Goal: Navigation & Orientation: Find specific page/section

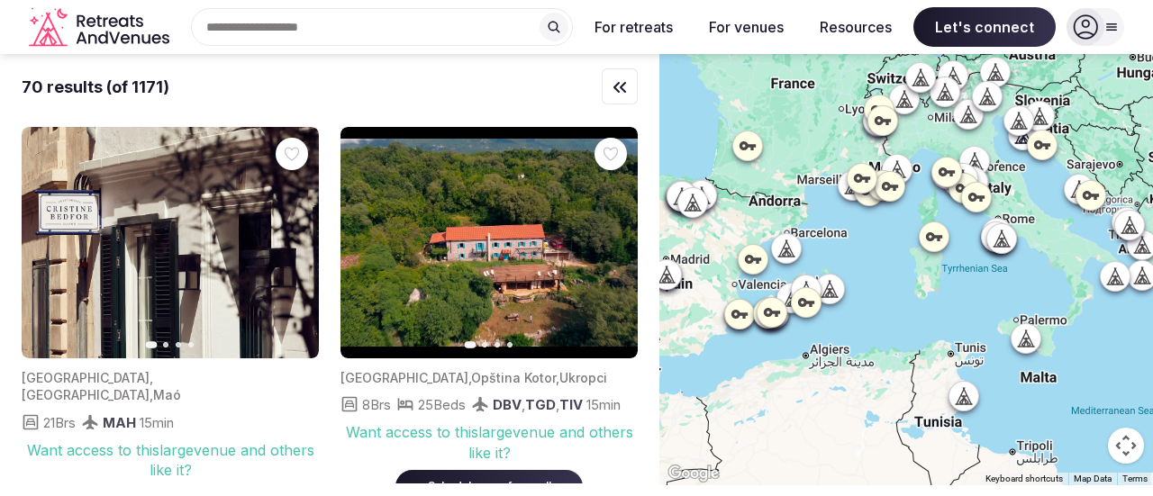
click at [614, 90] on icon "button" at bounding box center [620, 88] width 22 height 22
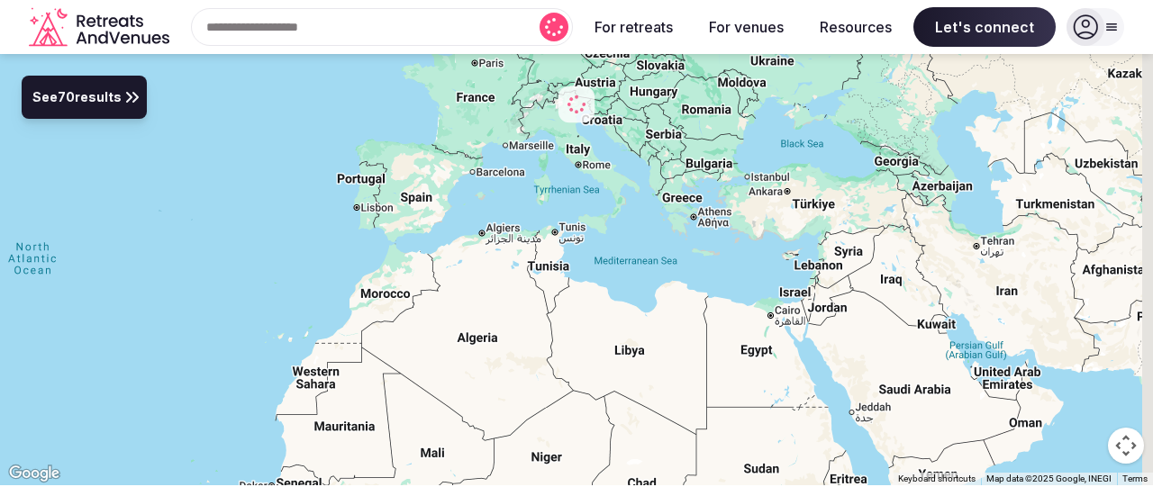
drag, startPoint x: 1020, startPoint y: 329, endPoint x: 603, endPoint y: 208, distance: 433.3
click at [585, 205] on div at bounding box center [576, 269] width 1153 height 431
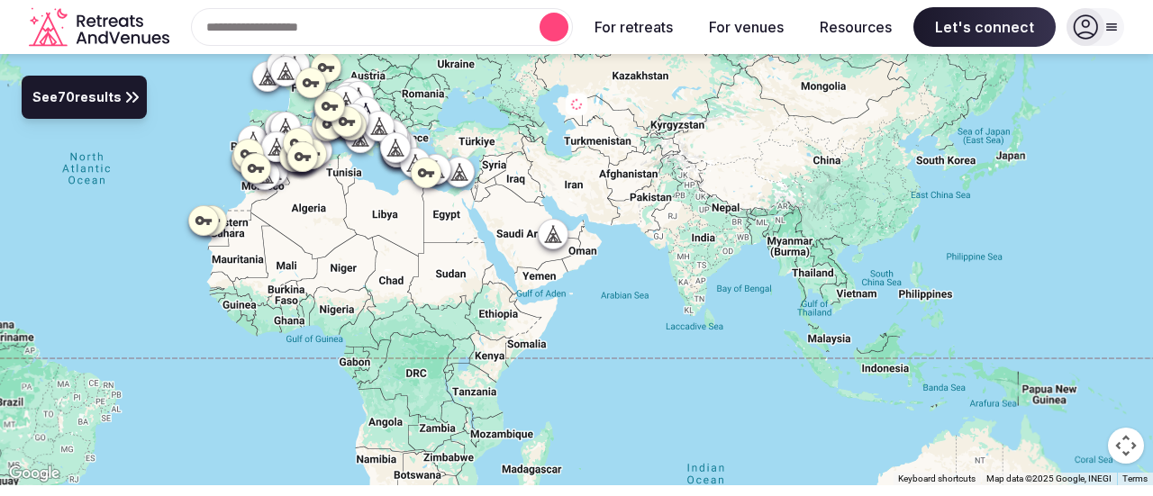
drag, startPoint x: 844, startPoint y: 325, endPoint x: 504, endPoint y: 270, distance: 344.0
click at [495, 275] on div at bounding box center [576, 269] width 1153 height 431
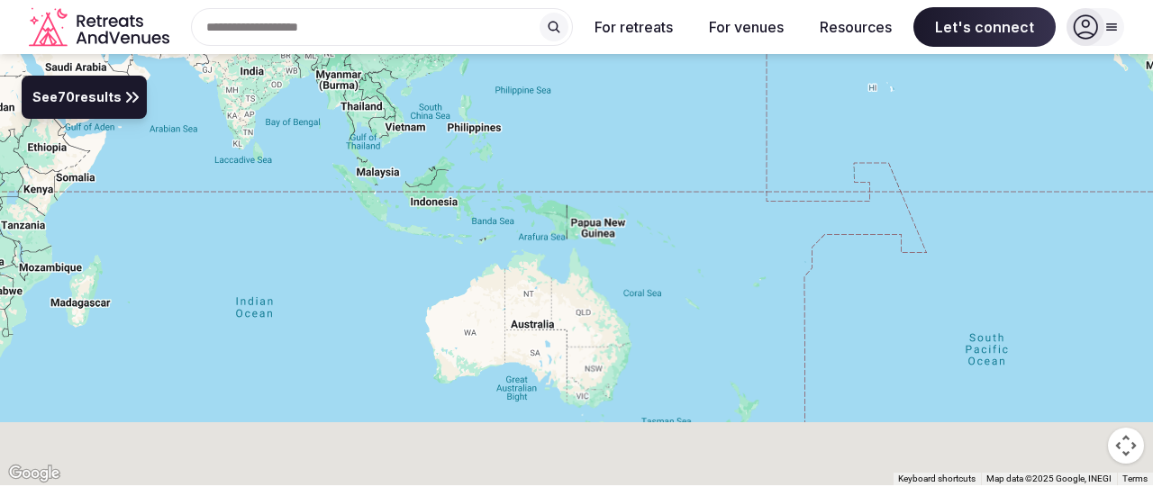
drag, startPoint x: 694, startPoint y: 267, endPoint x: 695, endPoint y: 213, distance: 55.0
click at [695, 235] on div at bounding box center [576, 269] width 1153 height 431
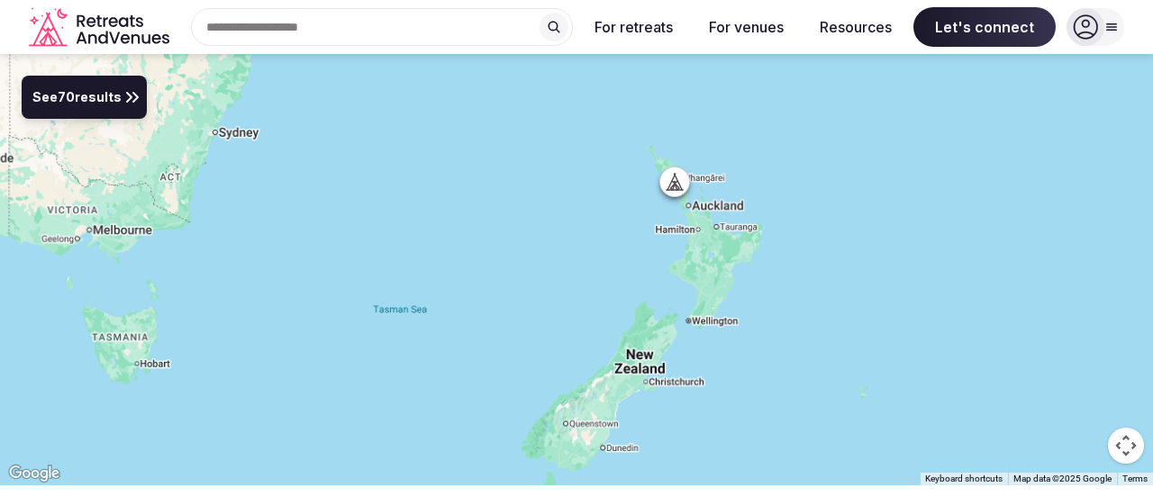
drag, startPoint x: 836, startPoint y: 335, endPoint x: 798, endPoint y: 295, distance: 55.4
click at [778, 166] on div at bounding box center [576, 269] width 1153 height 431
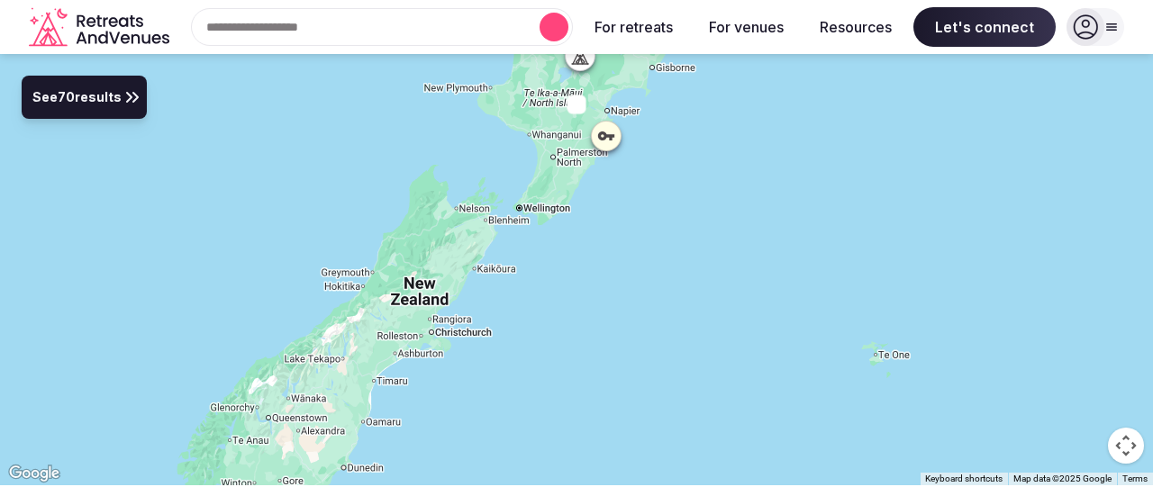
drag, startPoint x: 757, startPoint y: 312, endPoint x: 742, endPoint y: 284, distance: 31.4
click at [758, 310] on div at bounding box center [576, 269] width 1153 height 431
click at [728, 277] on div at bounding box center [576, 269] width 1153 height 431
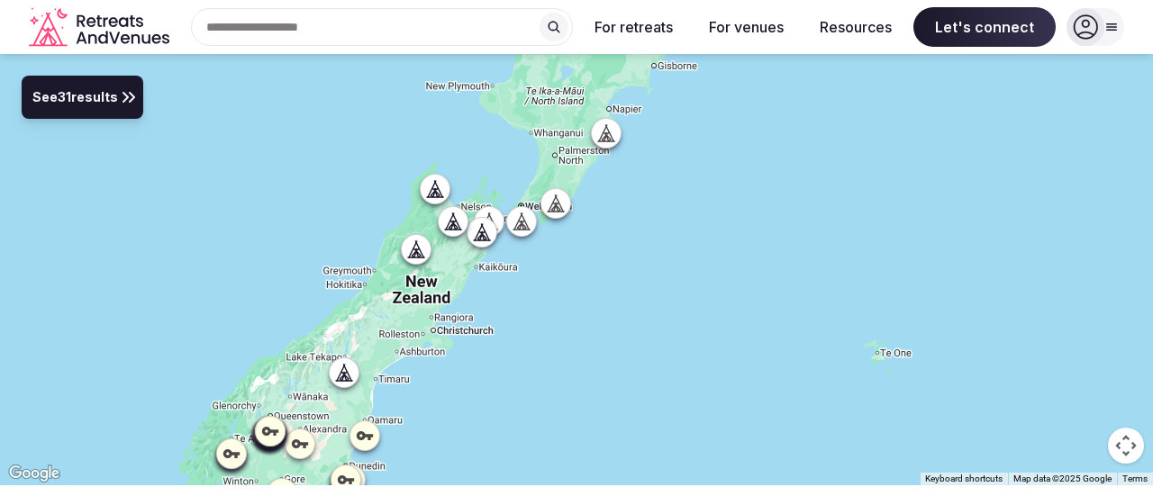
drag, startPoint x: 698, startPoint y: 154, endPoint x: 742, endPoint y: 258, distance: 113.4
click at [740, 258] on div at bounding box center [576, 269] width 1153 height 431
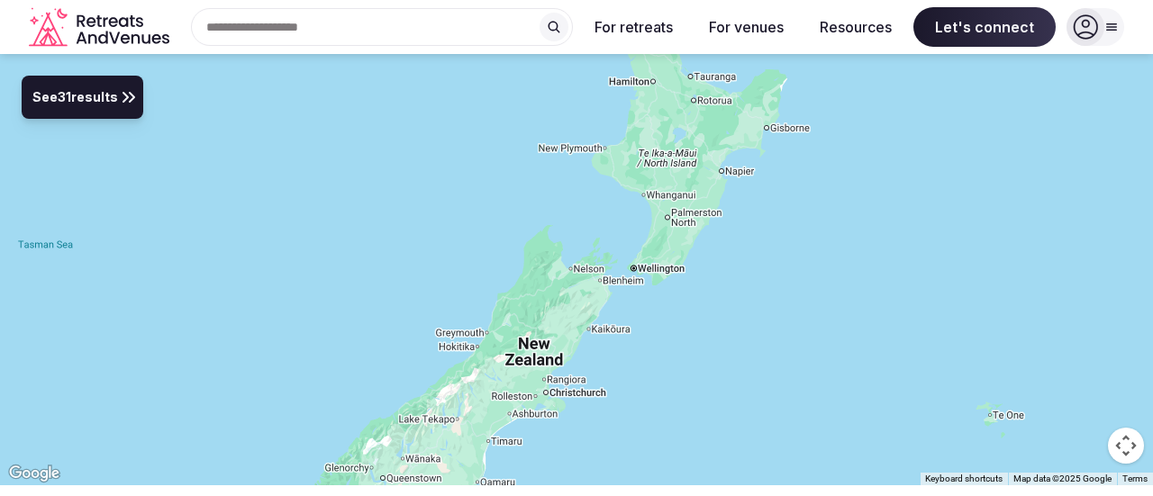
drag, startPoint x: 702, startPoint y: 221, endPoint x: 774, endPoint y: 313, distance: 117.5
click at [778, 313] on div at bounding box center [576, 269] width 1153 height 431
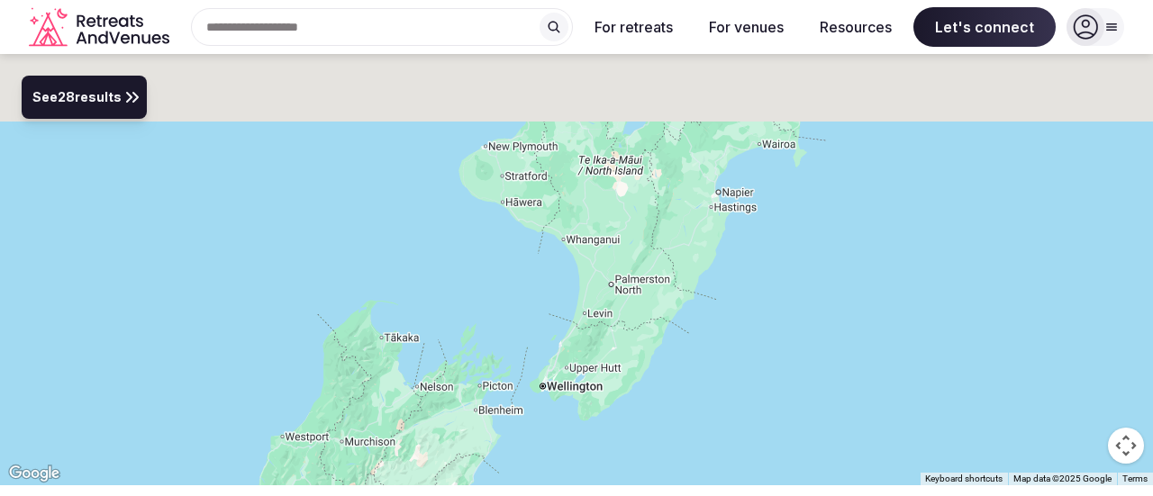
drag, startPoint x: 726, startPoint y: 197, endPoint x: 765, endPoint y: 280, distance: 91.5
click at [765, 280] on div at bounding box center [576, 269] width 1153 height 431
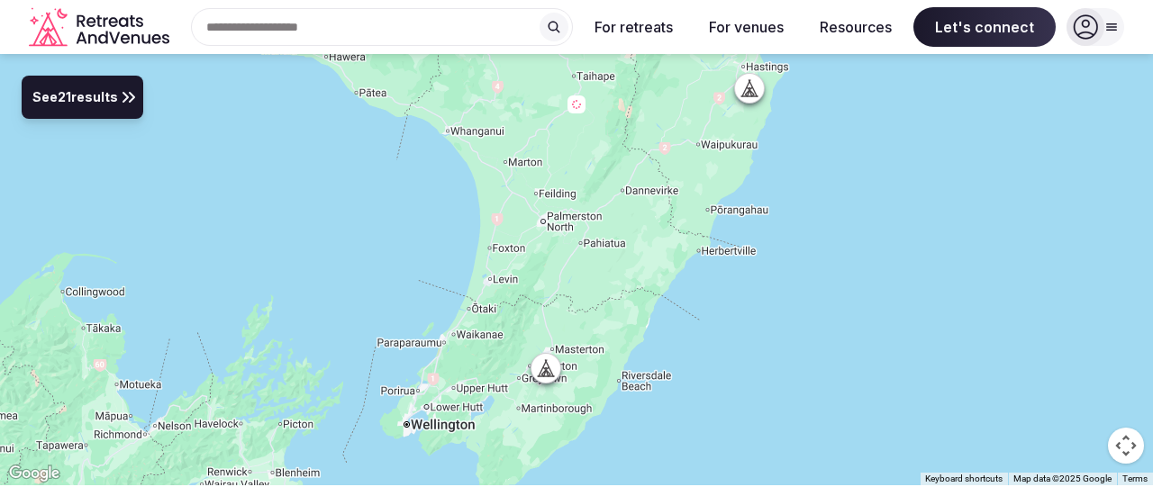
drag, startPoint x: 768, startPoint y: 360, endPoint x: 856, endPoint y: 235, distance: 152.7
click at [856, 235] on div at bounding box center [576, 269] width 1153 height 431
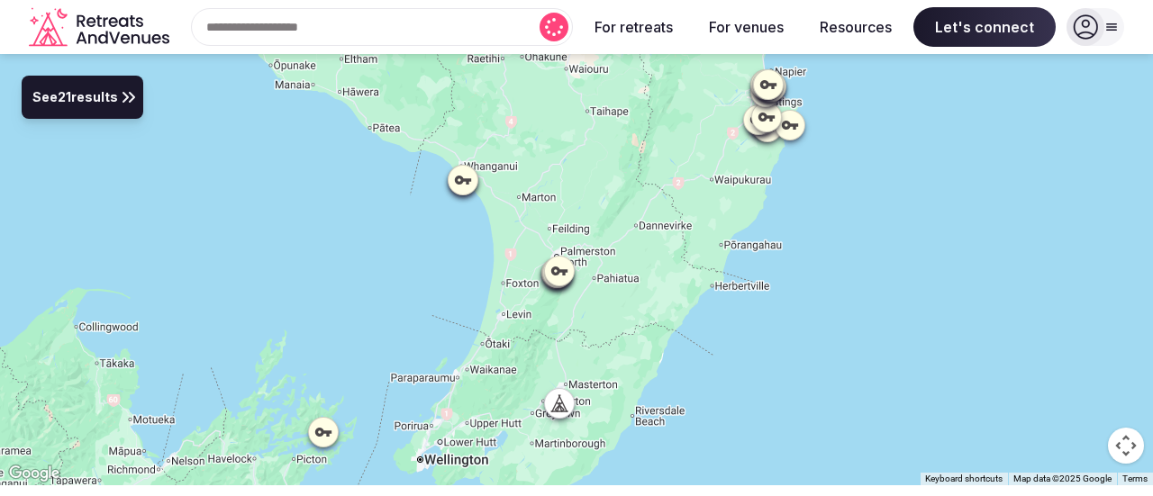
drag, startPoint x: 825, startPoint y: 219, endPoint x: 818, endPoint y: 293, distance: 74.2
click at [818, 293] on div at bounding box center [576, 269] width 1153 height 431
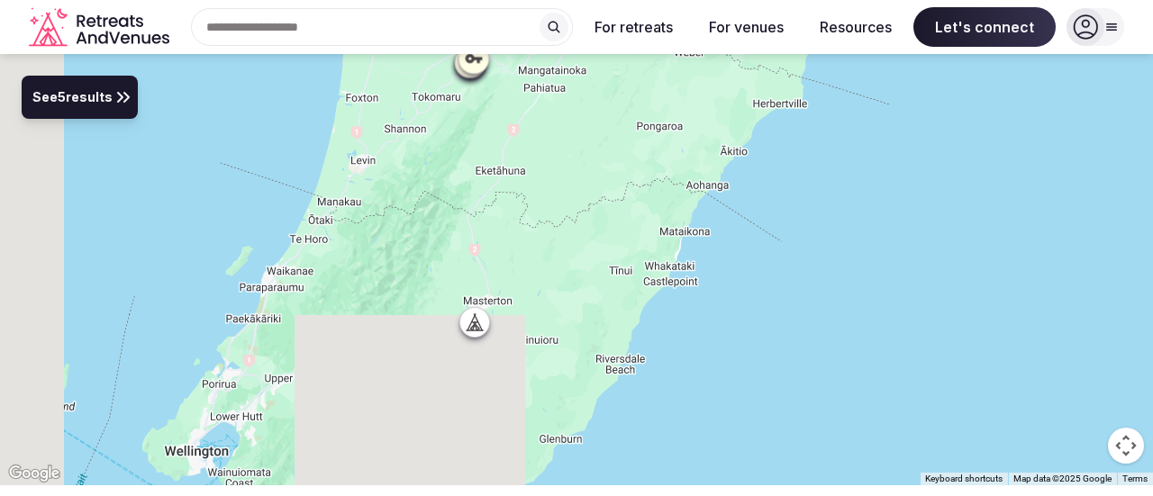
drag, startPoint x: 800, startPoint y: 304, endPoint x: 853, endPoint y: 220, distance: 99.2
click at [853, 220] on div at bounding box center [576, 269] width 1153 height 431
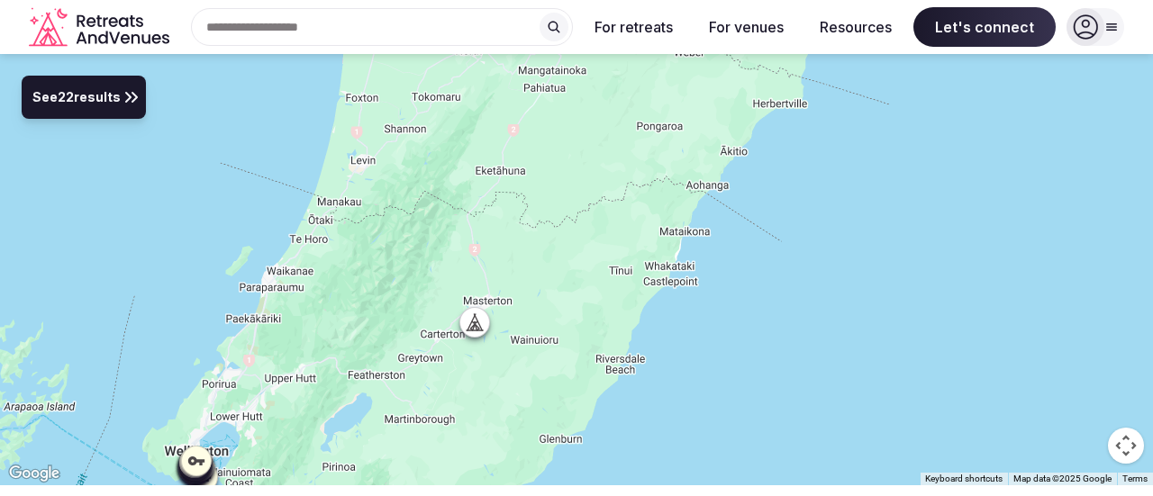
click at [465, 334] on div at bounding box center [474, 322] width 29 height 29
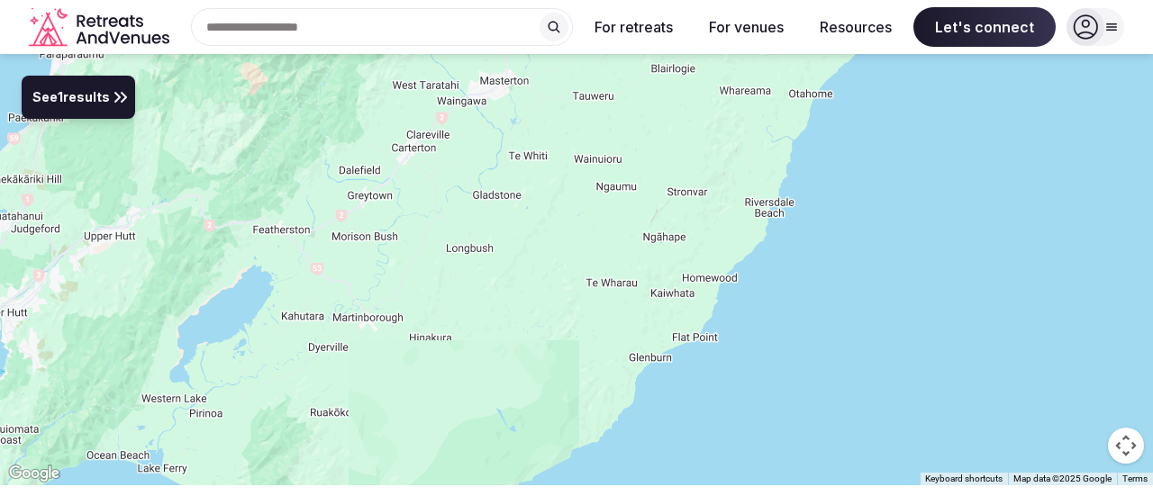
drag, startPoint x: 704, startPoint y: 393, endPoint x: 757, endPoint y: 180, distance: 218.9
click at [838, 149] on div at bounding box center [576, 269] width 1153 height 431
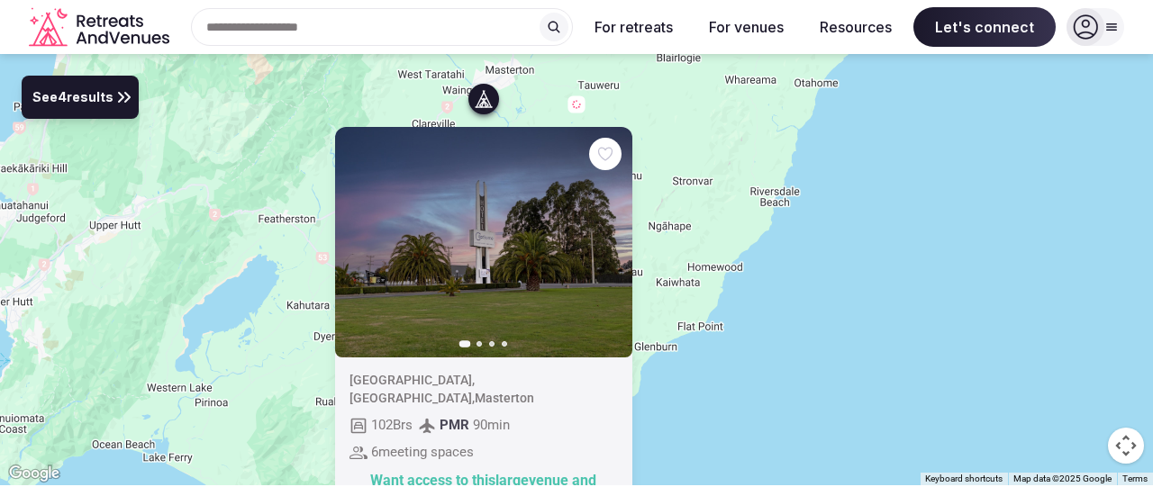
click at [612, 247] on icon "button" at bounding box center [607, 242] width 14 height 14
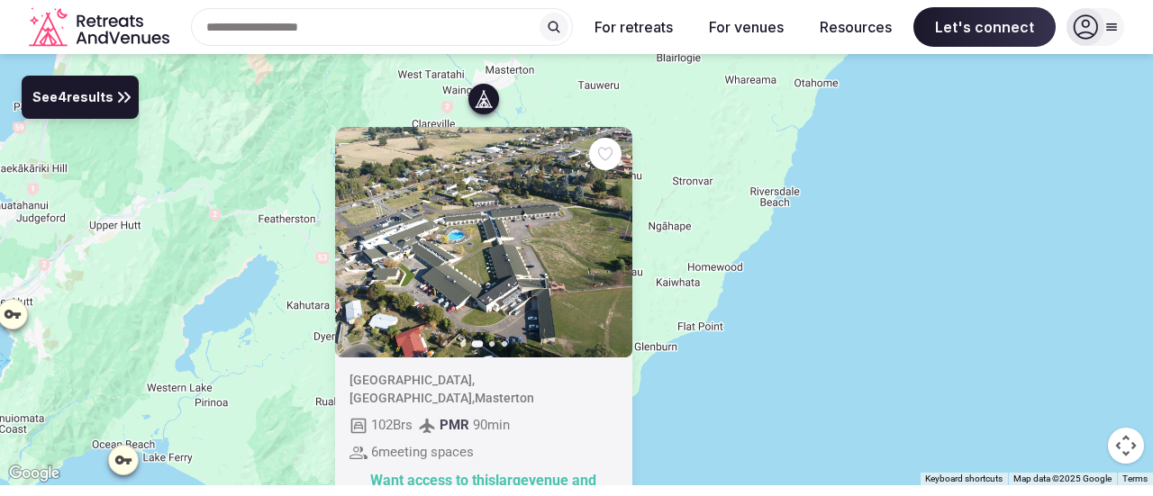
click at [612, 247] on icon "button" at bounding box center [607, 242] width 14 height 14
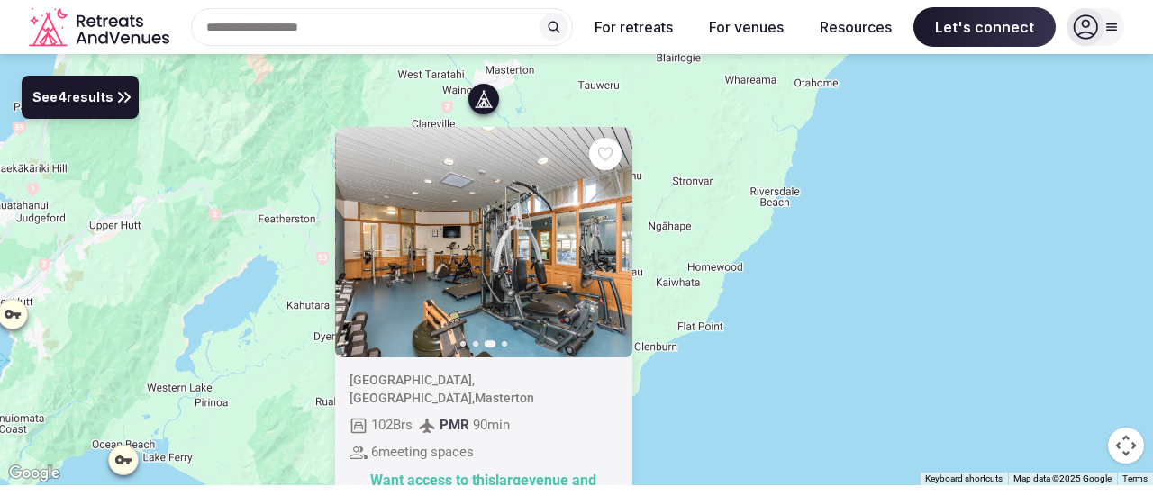
click at [612, 247] on icon "button" at bounding box center [607, 242] width 14 height 14
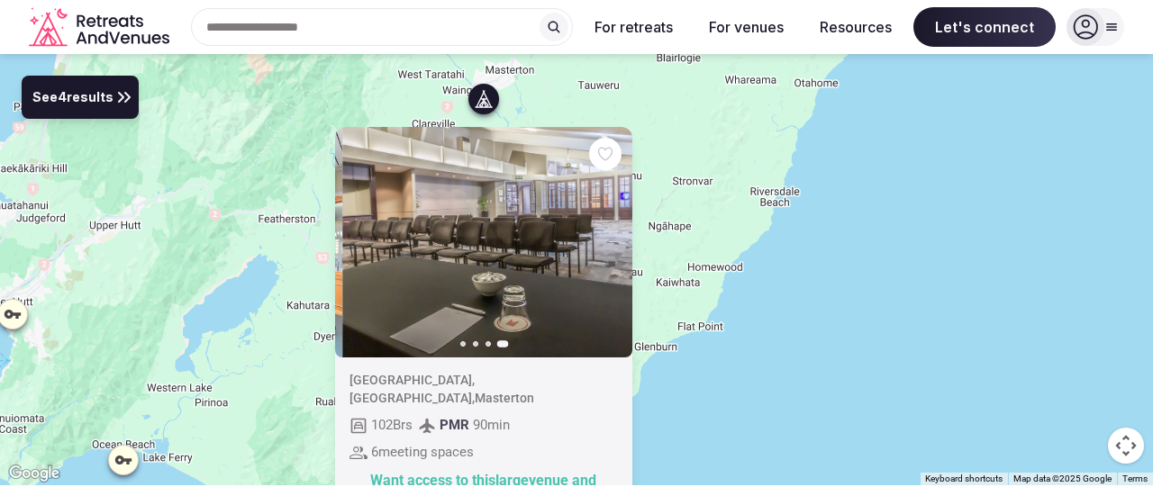
click at [782, 260] on div "Previous slide Next slide [GEOGRAPHIC_DATA] , [GEOGRAPHIC_DATA] , Masterton 102…" at bounding box center [576, 269] width 1153 height 431
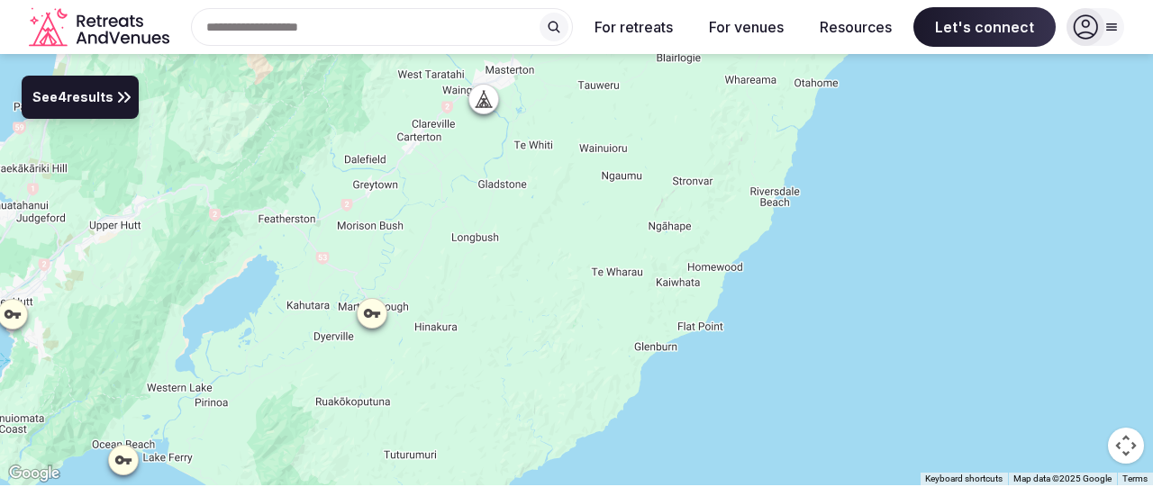
click at [368, 320] on icon at bounding box center [372, 313] width 18 height 18
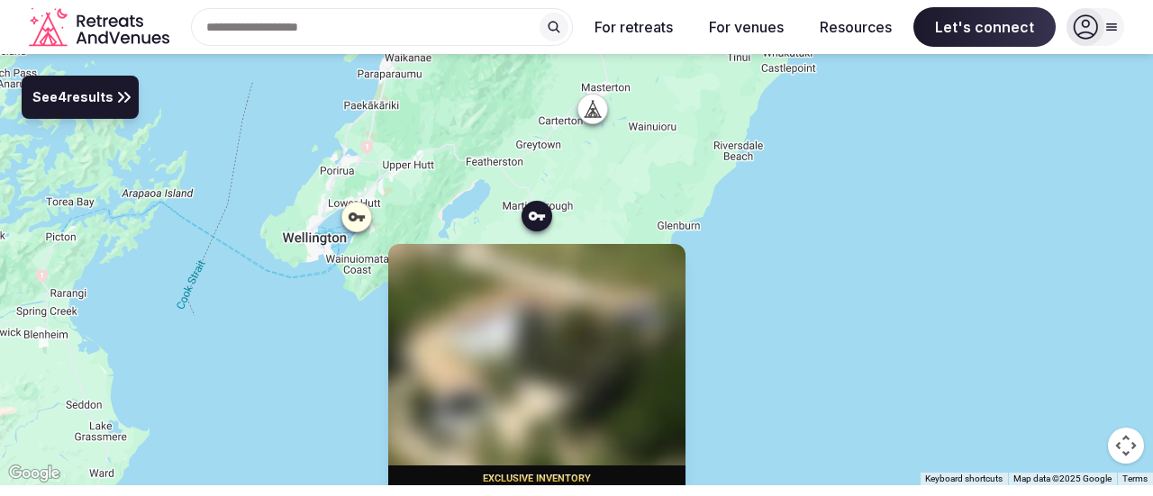
drag, startPoint x: 615, startPoint y: 318, endPoint x: 713, endPoint y: 185, distance: 165.5
click at [713, 184] on div "Exclusive inventory [GEOGRAPHIC_DATA] , [GEOGRAPHIC_DATA] Want access to this v…" at bounding box center [576, 269] width 1153 height 431
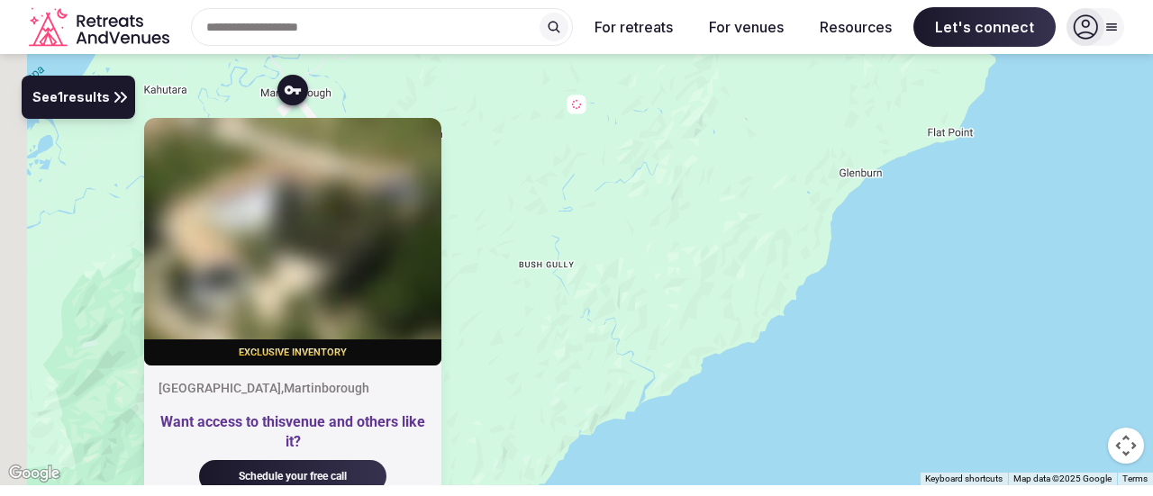
drag, startPoint x: 409, startPoint y: 239, endPoint x: 595, endPoint y: 255, distance: 187.1
click at [595, 255] on div "Exclusive inventory [GEOGRAPHIC_DATA] , [GEOGRAPHIC_DATA] Want access to this v…" at bounding box center [576, 269] width 1153 height 431
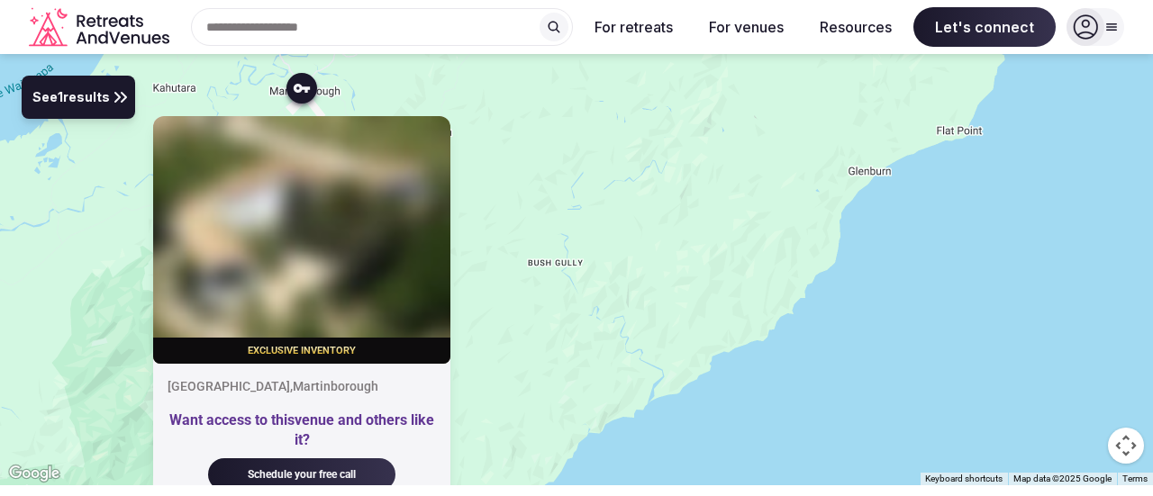
click at [647, 243] on div "Exclusive inventory [GEOGRAPHIC_DATA] , [GEOGRAPHIC_DATA] Want access to this v…" at bounding box center [576, 269] width 1153 height 431
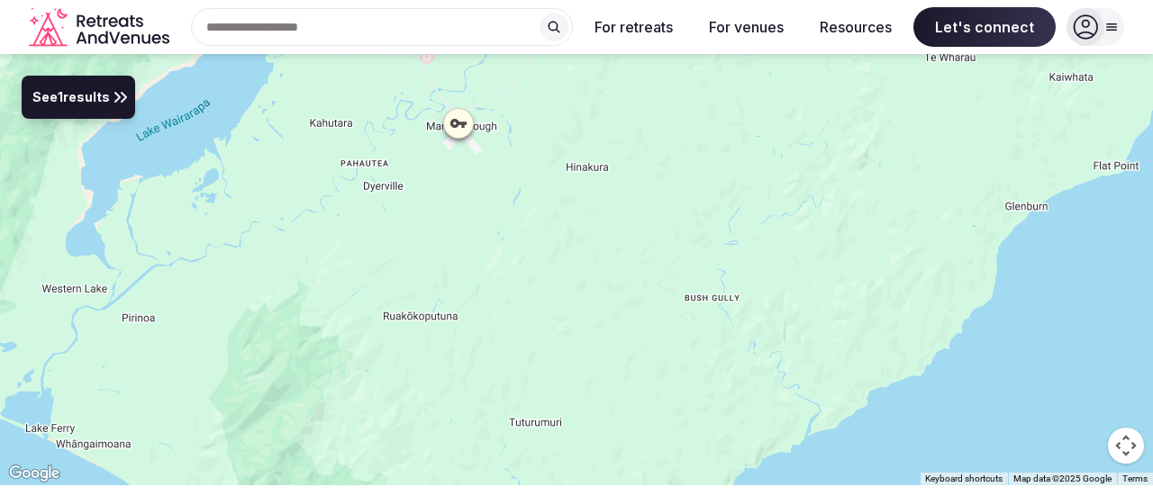
drag, startPoint x: 503, startPoint y: 245, endPoint x: 663, endPoint y: 280, distance: 163.2
click at [663, 280] on div at bounding box center [576, 269] width 1153 height 431
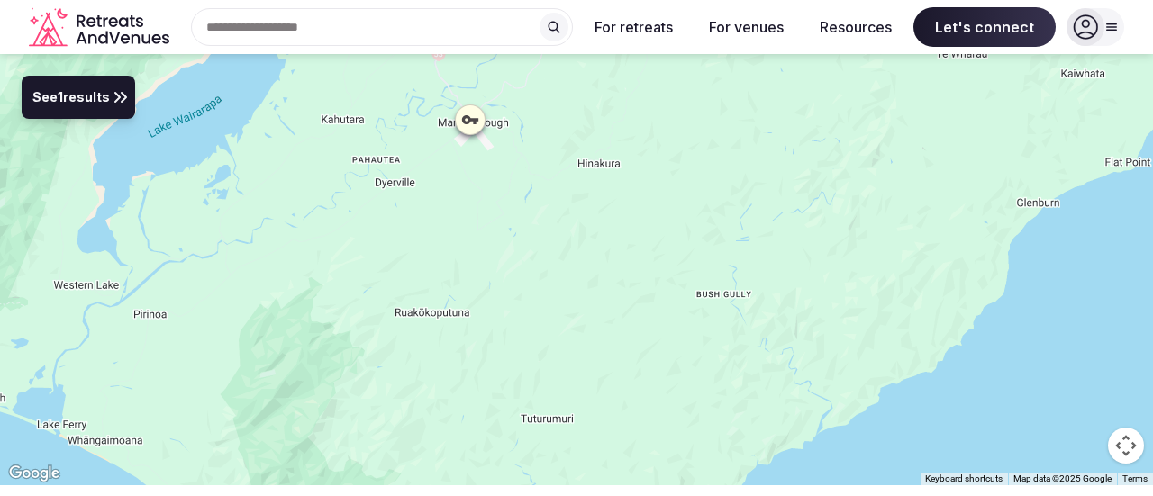
drag, startPoint x: 430, startPoint y: 270, endPoint x: 673, endPoint y: 322, distance: 248.5
click at [673, 322] on div at bounding box center [576, 269] width 1153 height 431
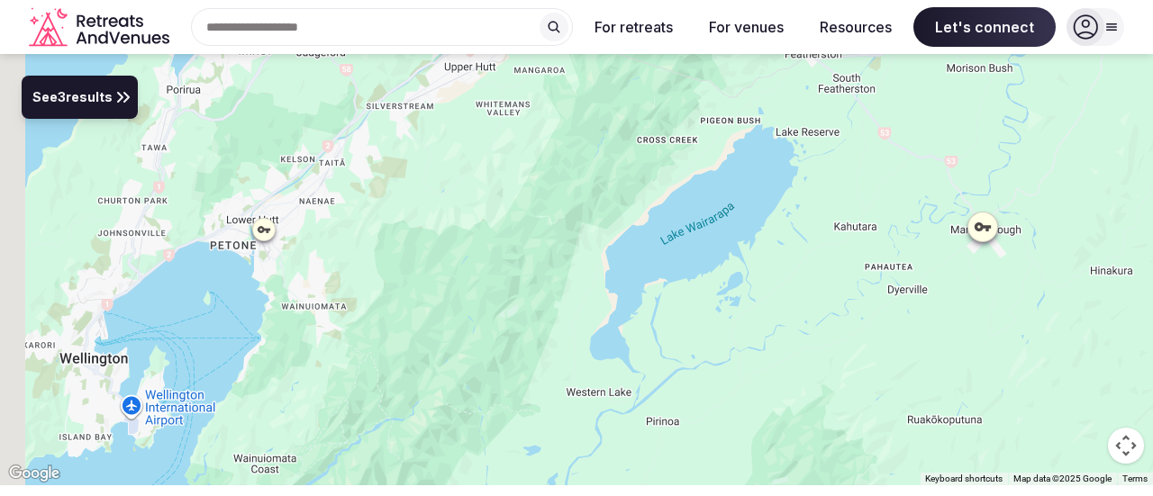
drag, startPoint x: 430, startPoint y: 255, endPoint x: 578, endPoint y: 282, distance: 151.0
click at [624, 295] on div at bounding box center [576, 269] width 1153 height 431
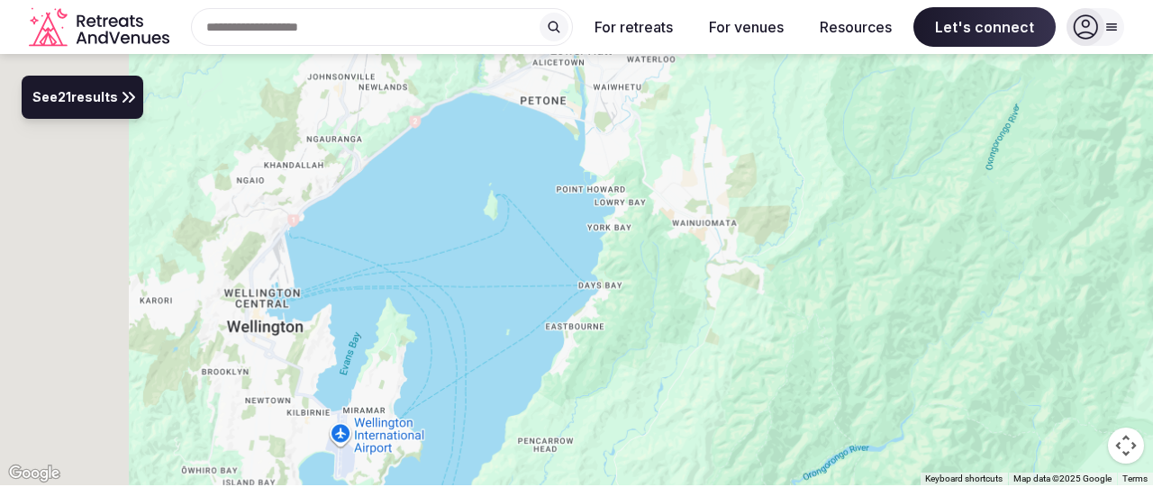
drag, startPoint x: 587, startPoint y: 293, endPoint x: 664, endPoint y: 271, distance: 79.5
click at [664, 271] on div at bounding box center [576, 269] width 1153 height 431
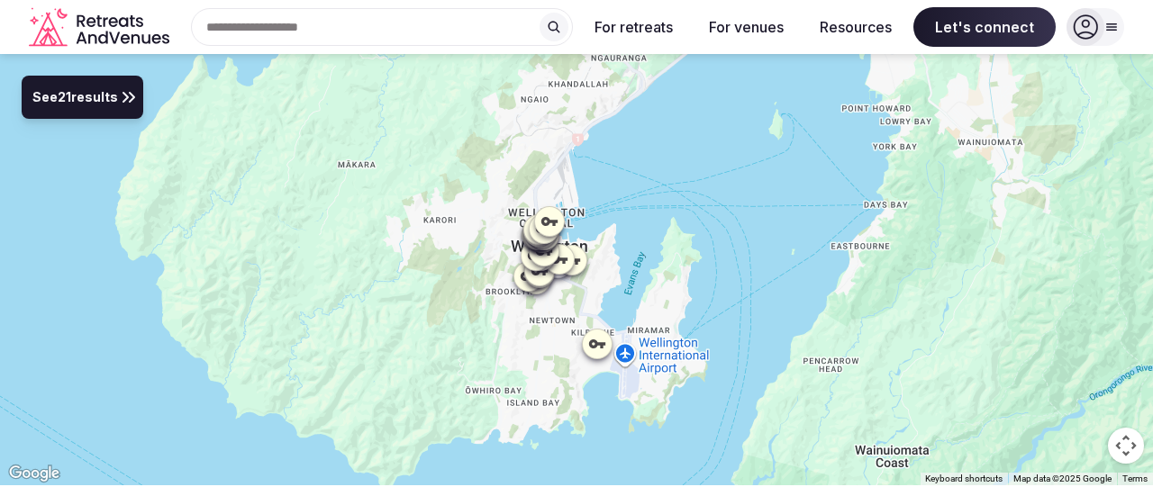
drag, startPoint x: 851, startPoint y: 219, endPoint x: 699, endPoint y: 335, distance: 191.5
click at [607, 403] on div at bounding box center [576, 269] width 1153 height 431
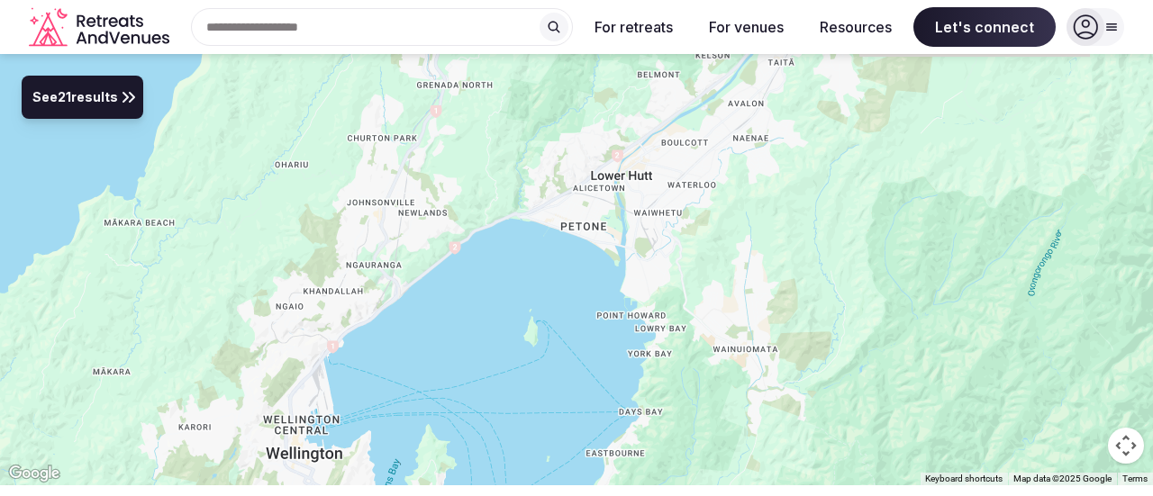
drag, startPoint x: 758, startPoint y: 231, endPoint x: 608, endPoint y: 313, distance: 170.9
click at [537, 349] on div at bounding box center [576, 269] width 1153 height 431
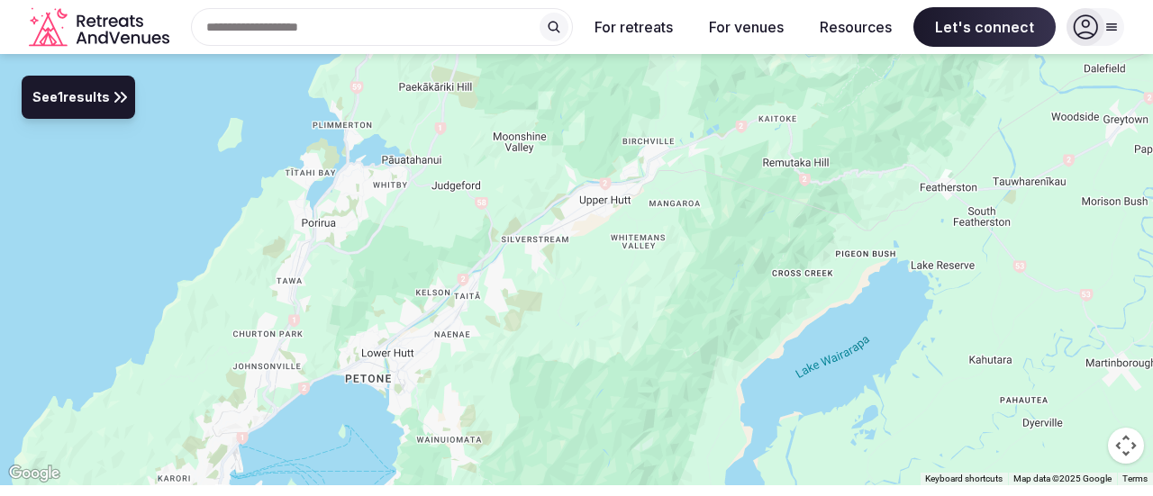
drag, startPoint x: 845, startPoint y: 218, endPoint x: 631, endPoint y: 330, distance: 240.9
click at [612, 330] on div at bounding box center [576, 269] width 1153 height 431
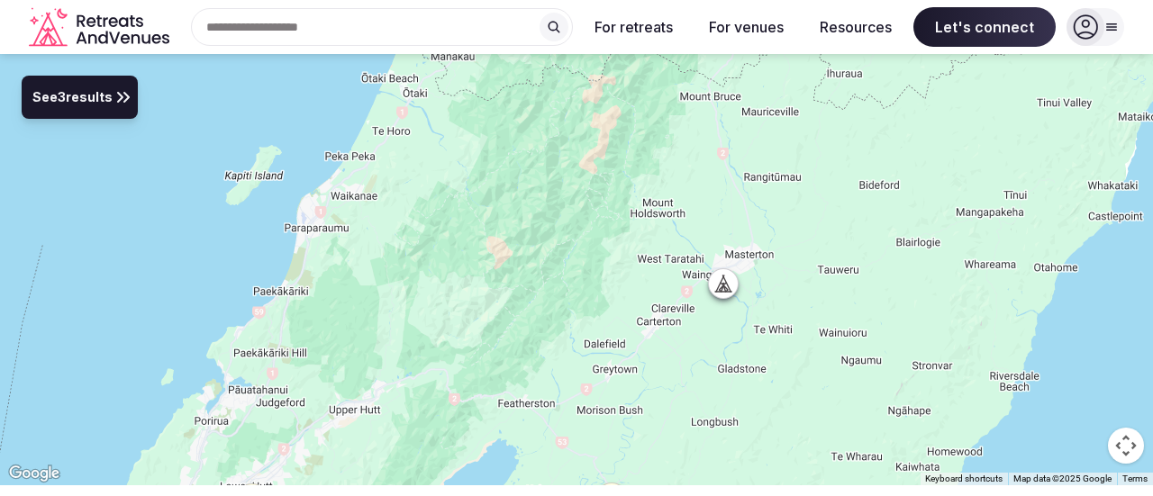
drag, startPoint x: 869, startPoint y: 242, endPoint x: 718, endPoint y: 406, distance: 223.1
click at [718, 406] on div at bounding box center [576, 269] width 1153 height 431
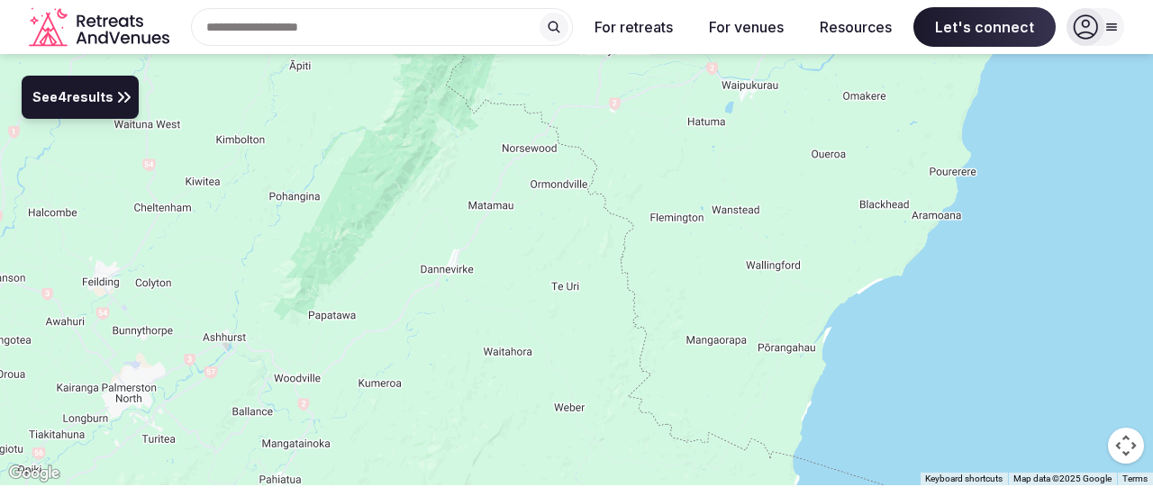
drag, startPoint x: 713, startPoint y: 295, endPoint x: 522, endPoint y: 426, distance: 231.8
click at [526, 426] on div at bounding box center [576, 269] width 1153 height 431
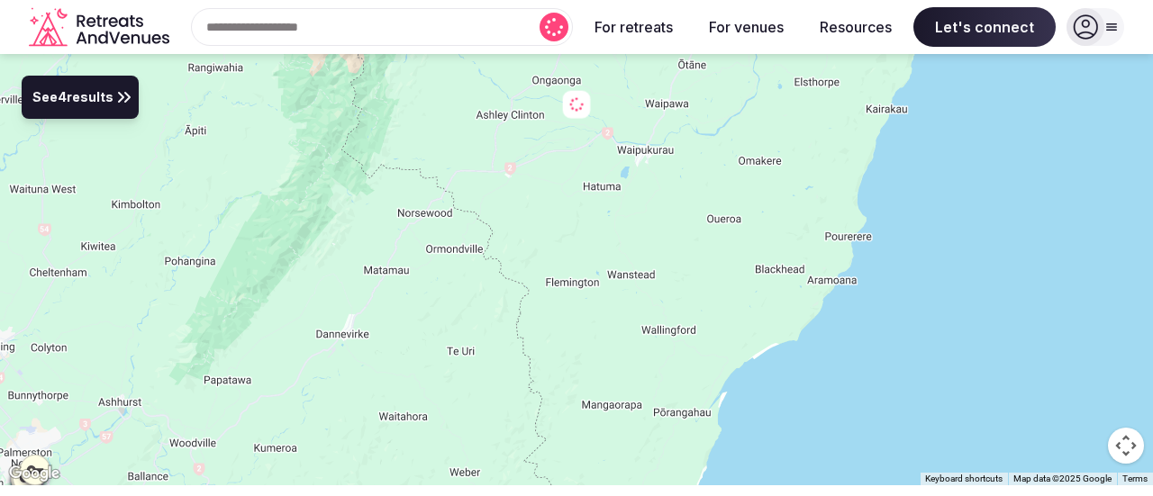
drag, startPoint x: 598, startPoint y: 316, endPoint x: 669, endPoint y: 450, distance: 151.9
click at [669, 450] on div at bounding box center [576, 269] width 1153 height 431
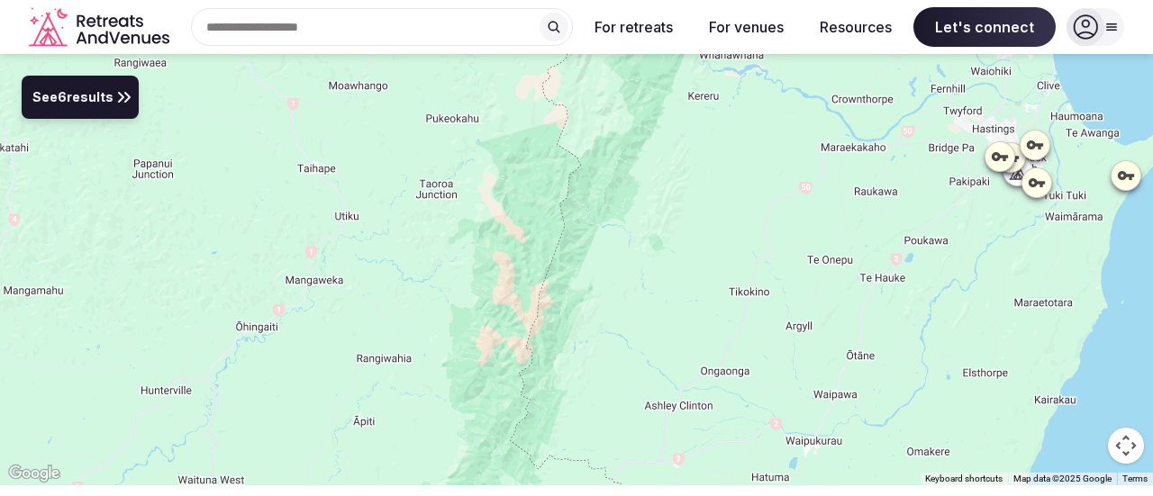
drag, startPoint x: 645, startPoint y: 343, endPoint x: 632, endPoint y: 352, distance: 15.5
click at [632, 352] on div at bounding box center [576, 269] width 1153 height 431
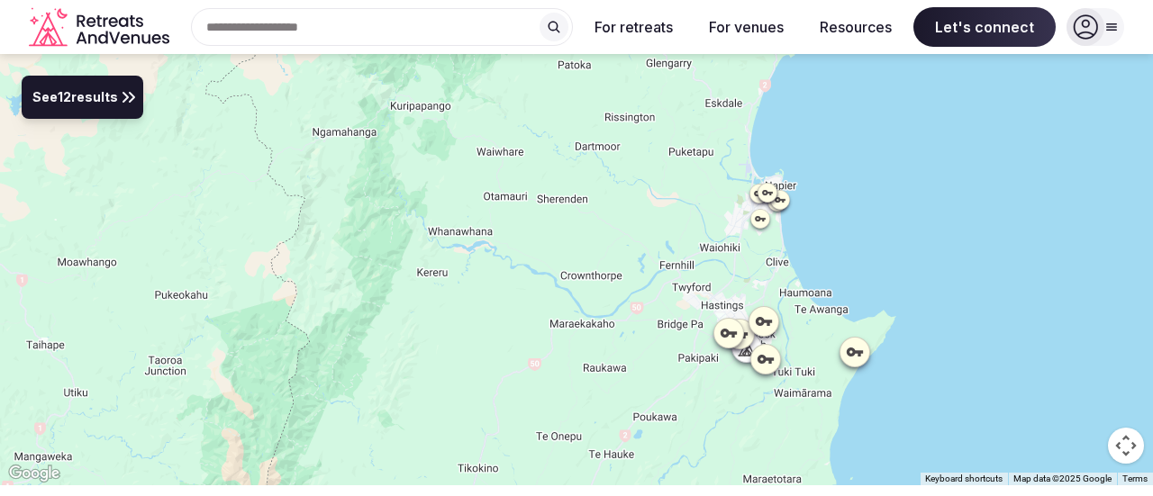
click at [755, 351] on div at bounding box center [765, 359] width 29 height 29
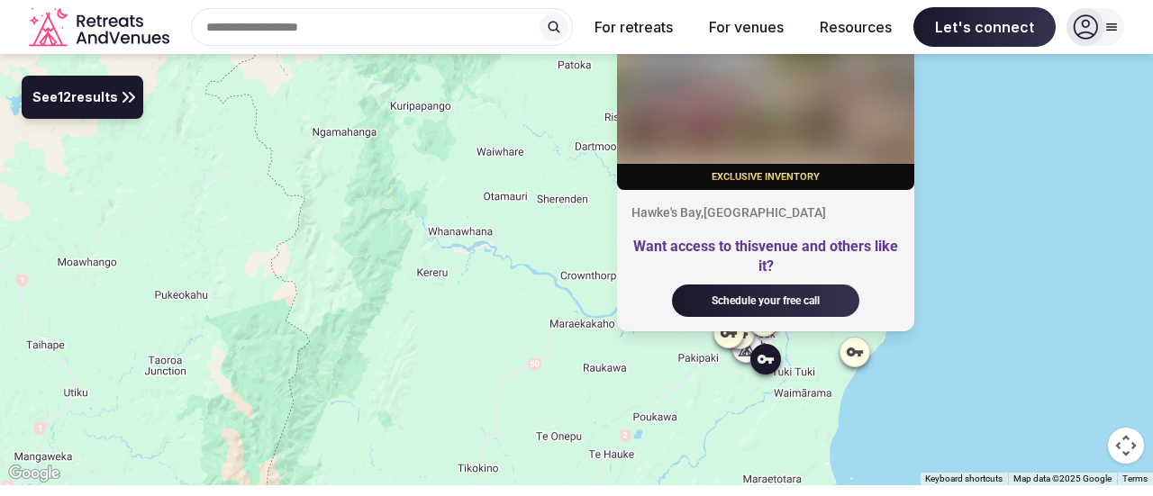
click at [742, 356] on icon at bounding box center [747, 356] width 16 height 0
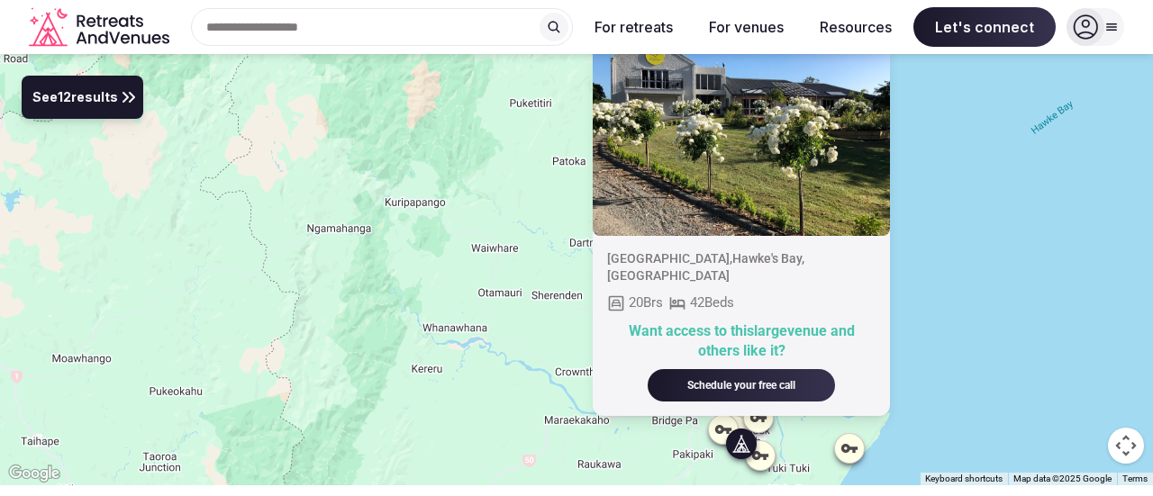
drag, startPoint x: 1039, startPoint y: 186, endPoint x: 1034, endPoint y: 287, distance: 101.0
click at [1034, 287] on div "[GEOGRAPHIC_DATA] , [PERSON_NAME][GEOGRAPHIC_DATA] , [GEOGRAPHIC_DATA] 20 Brs 4…" at bounding box center [576, 269] width 1153 height 431
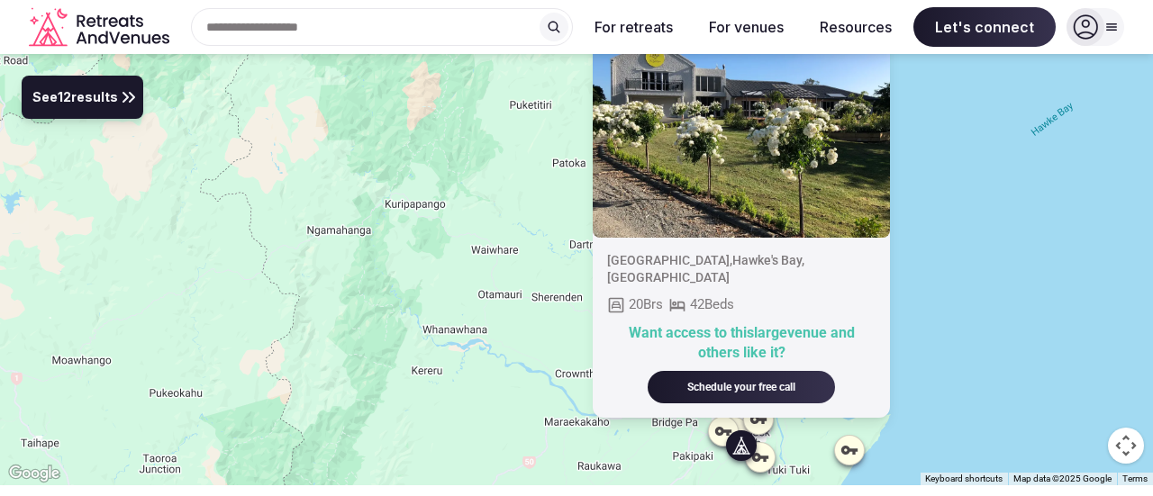
drag, startPoint x: 974, startPoint y: 200, endPoint x: 967, endPoint y: 253, distance: 53.5
click at [967, 253] on div "[GEOGRAPHIC_DATA] , [PERSON_NAME][GEOGRAPHIC_DATA] , [GEOGRAPHIC_DATA] 20 Brs 4…" at bounding box center [576, 269] width 1153 height 431
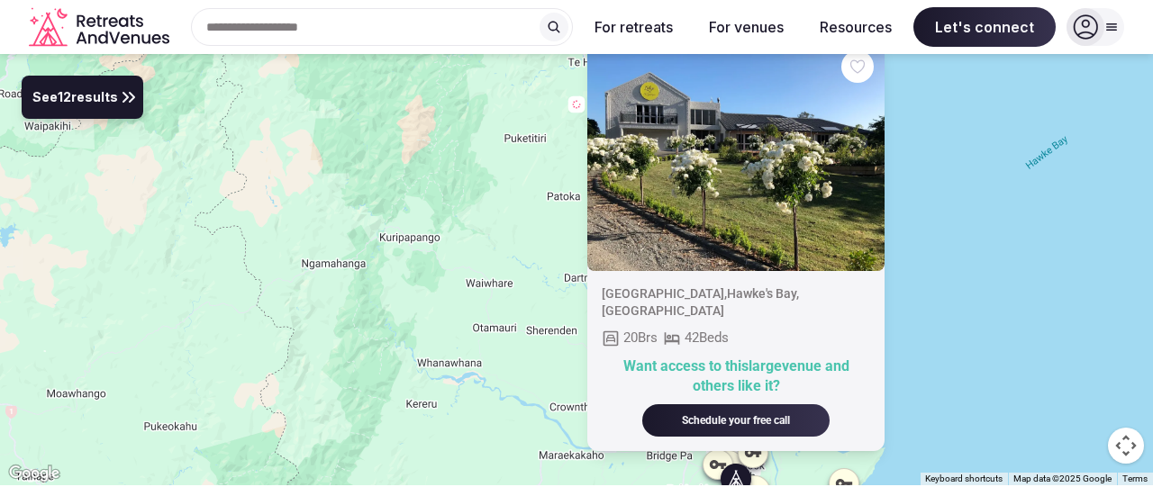
drag, startPoint x: 834, startPoint y: 170, endPoint x: 715, endPoint y: 179, distance: 119.2
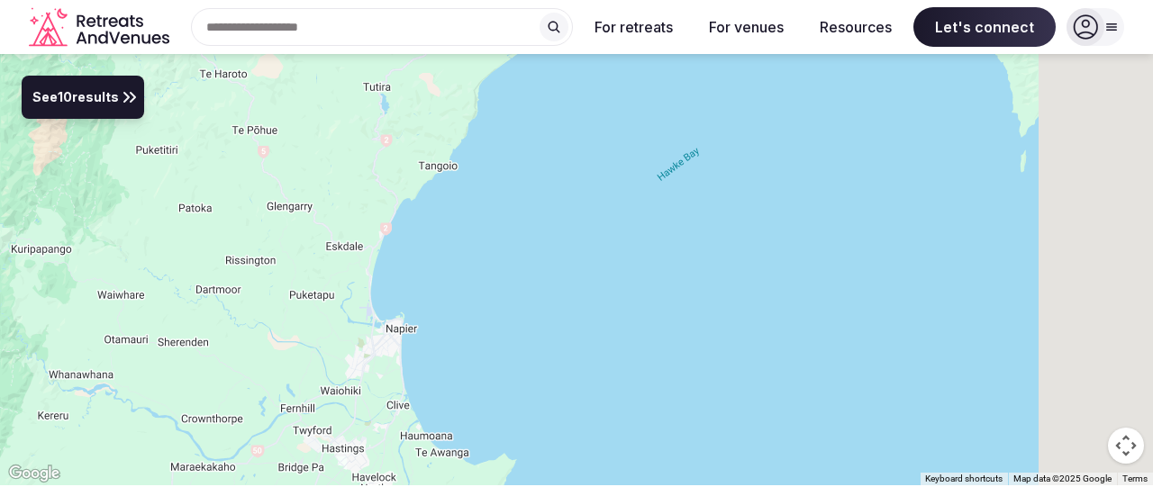
drag, startPoint x: 569, startPoint y: 217, endPoint x: 416, endPoint y: 207, distance: 153.4
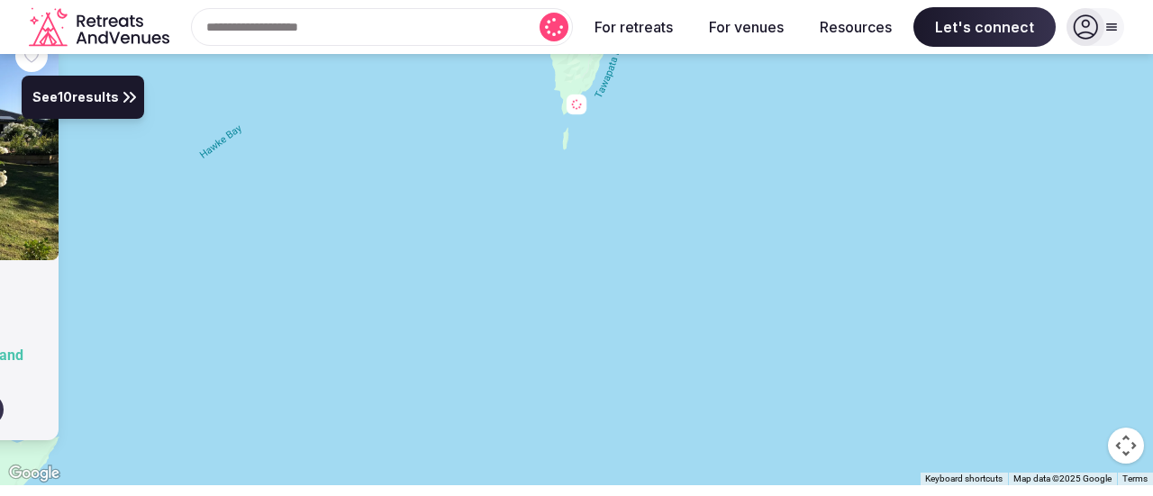
drag, startPoint x: 369, startPoint y: 242, endPoint x: 857, endPoint y: 256, distance: 487.4
click at [957, 246] on div "[GEOGRAPHIC_DATA] , [PERSON_NAME][GEOGRAPHIC_DATA] , [GEOGRAPHIC_DATA] 20 Brs 4…" at bounding box center [576, 269] width 1153 height 431
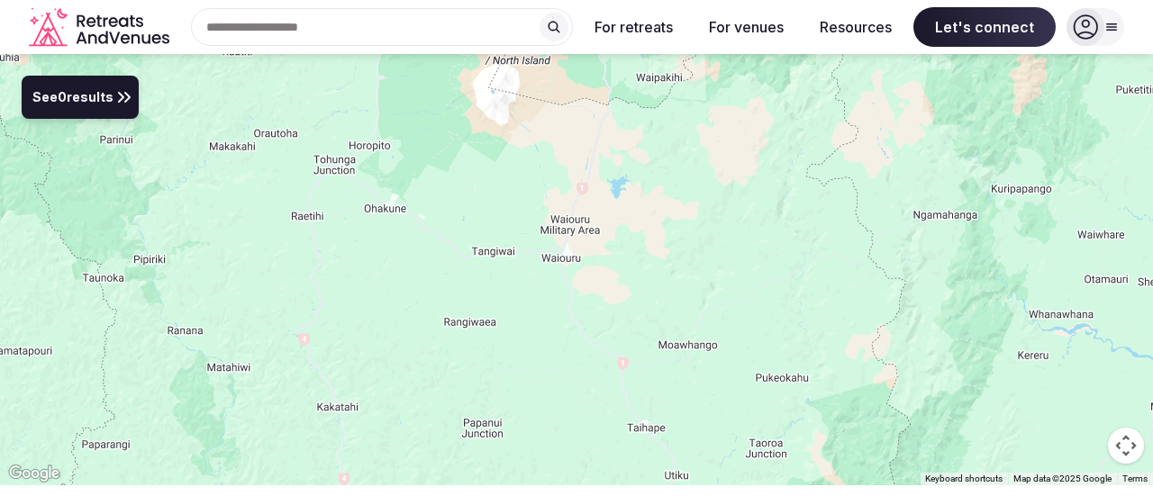
drag
click at [562, 222] on div at bounding box center [576, 269] width 1153 height 431
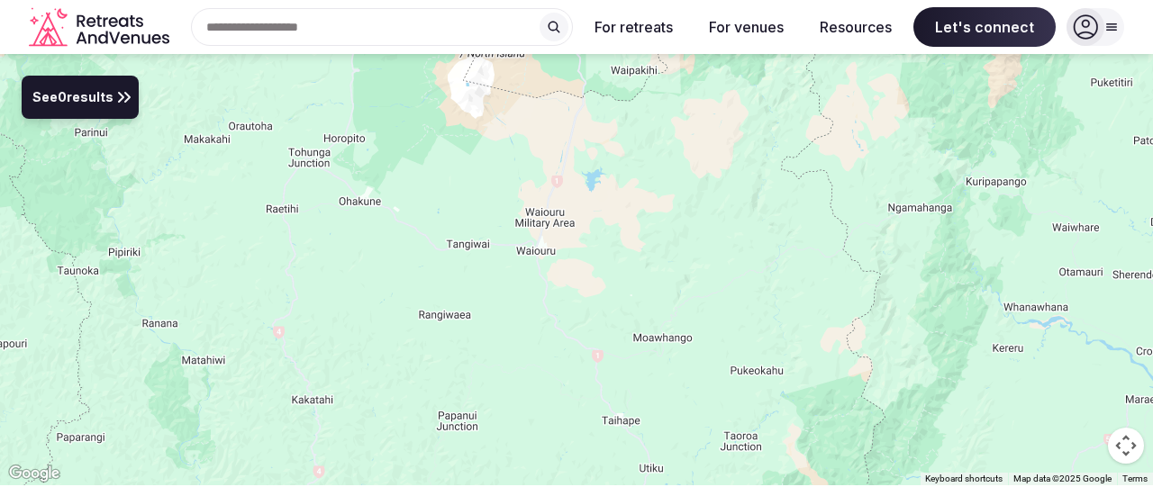
click at [596, 198] on div at bounding box center [576, 269] width 1153 height 431
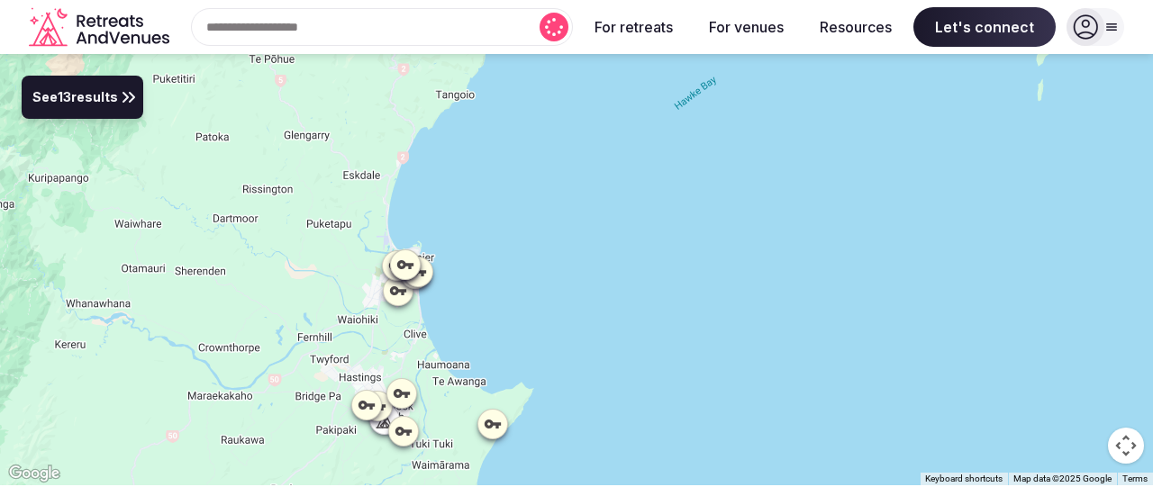
click at [600, 295] on div at bounding box center [576, 269] width 1153 height 431
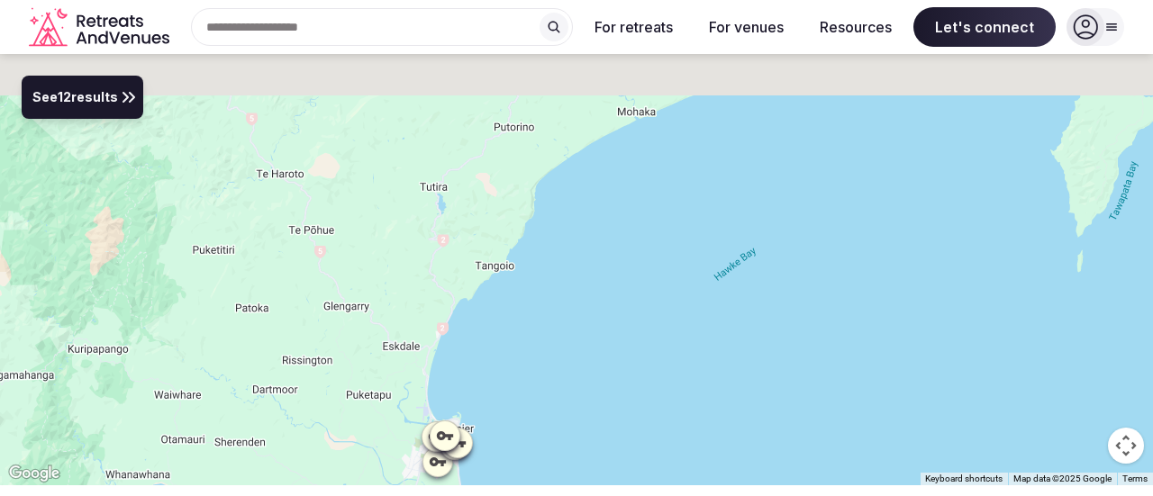
click at [549, 322] on div at bounding box center [576, 269] width 1153 height 431
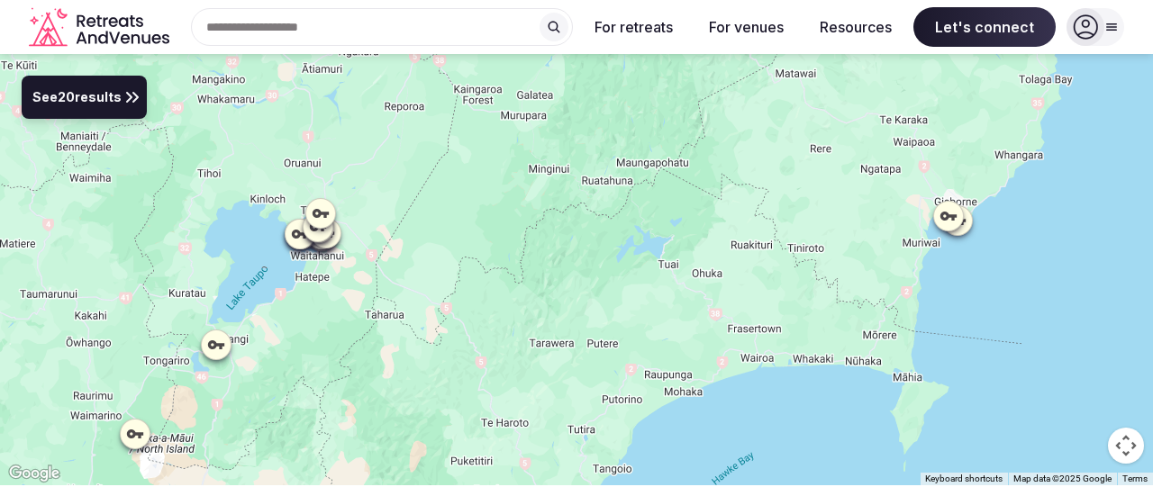
click at [722, 313] on div at bounding box center [576, 269] width 1153 height 431
click at [724, 282] on div at bounding box center [576, 269] width 1153 height 431
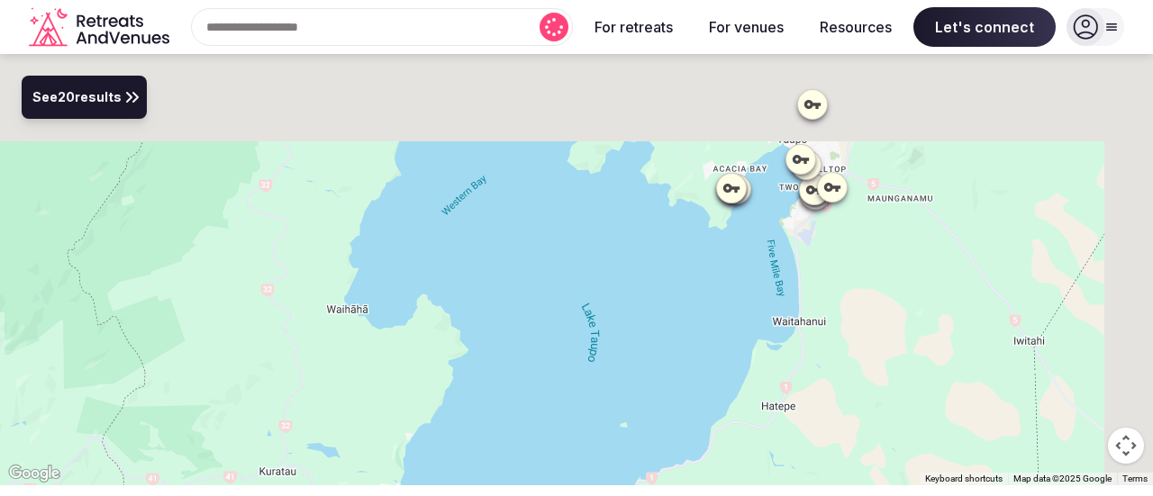
click at [782, 401] on div at bounding box center [576, 269] width 1153 height 431
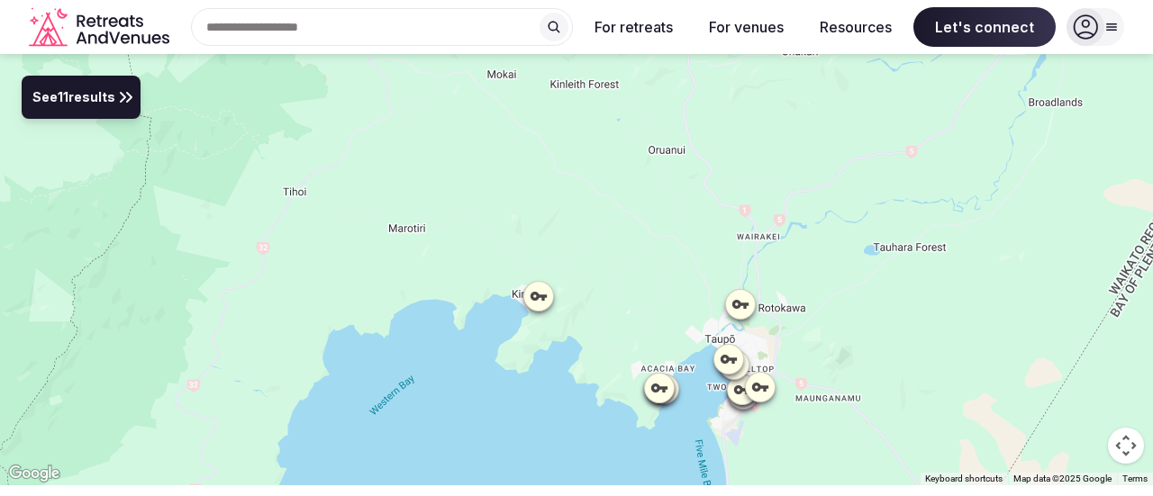
click at [850, 219] on div at bounding box center [576, 269] width 1153 height 431
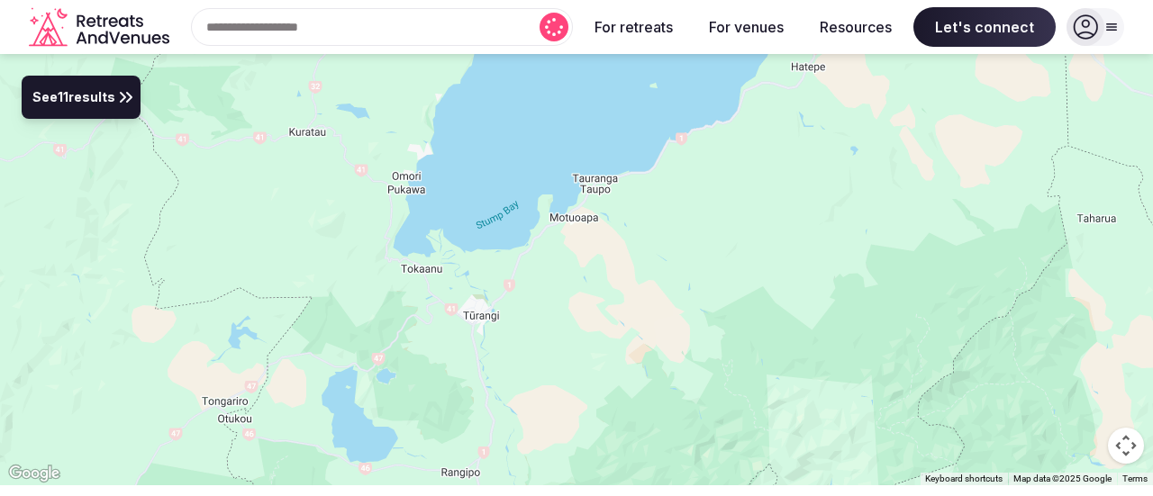
click at [787, 204] on div at bounding box center [576, 269] width 1153 height 431
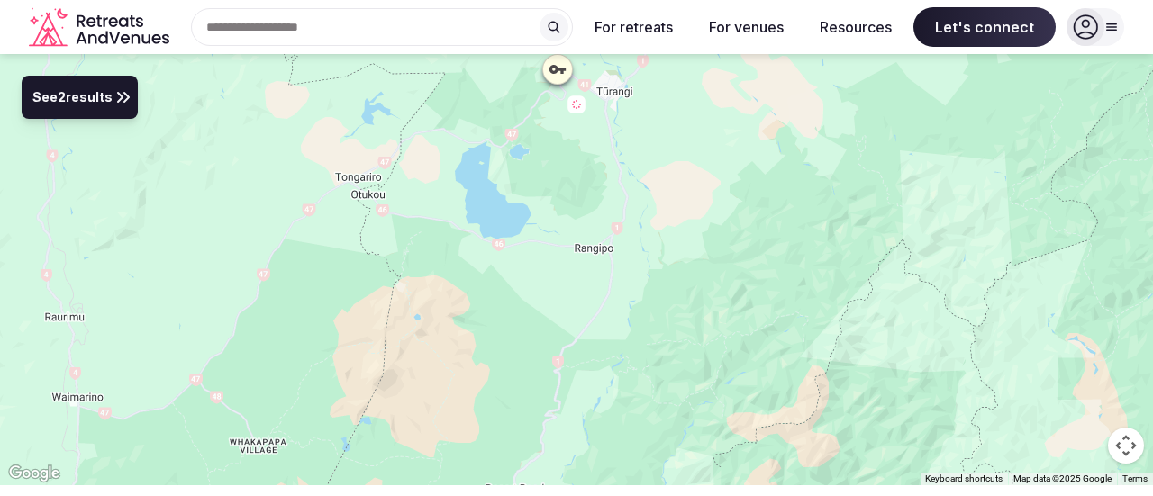
click at [663, 226] on div at bounding box center [576, 269] width 1153 height 431
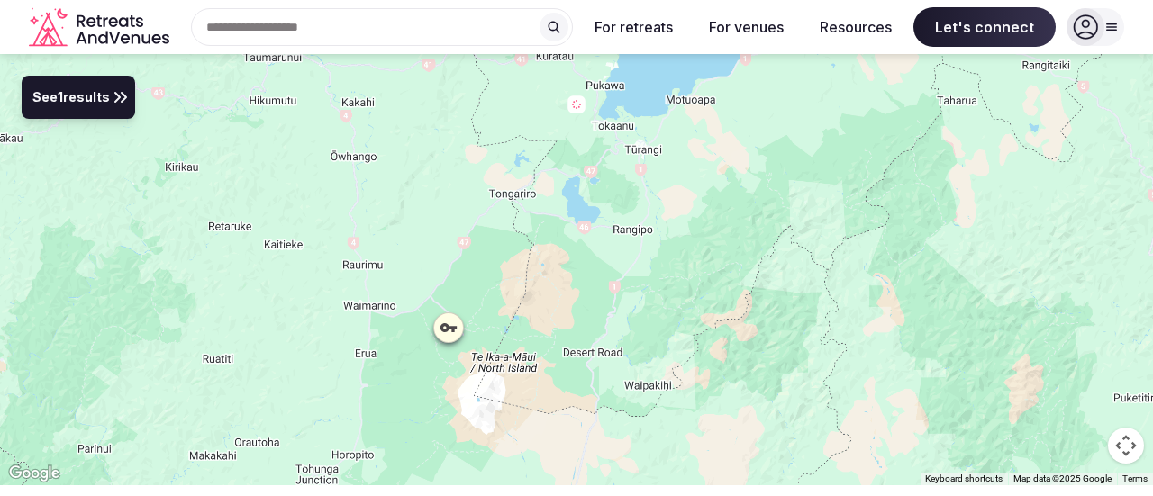
click at [706, 401] on div at bounding box center [576, 269] width 1153 height 431
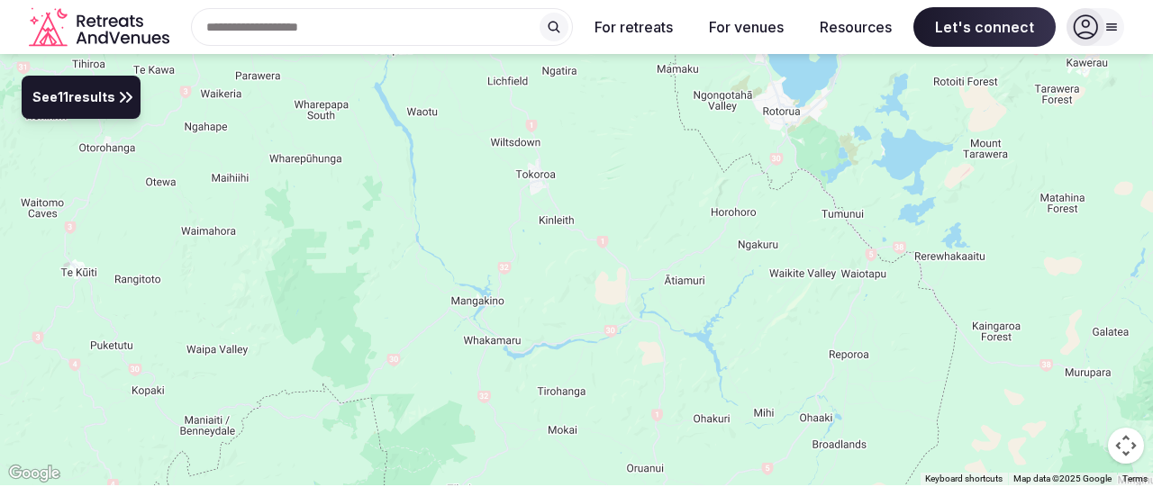
click at [751, 303] on div at bounding box center [576, 269] width 1153 height 431
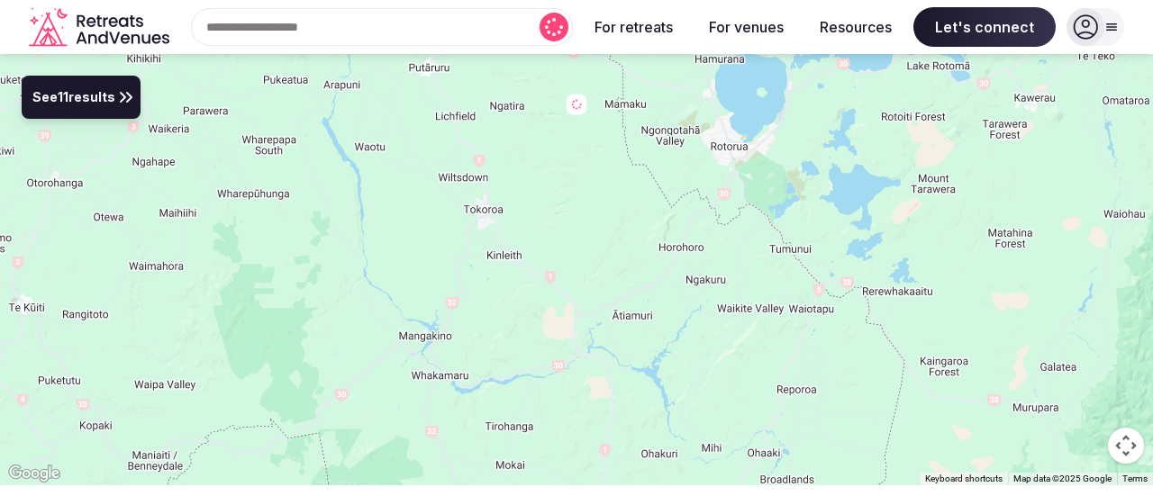
click at [744, 358] on div at bounding box center [576, 269] width 1153 height 431
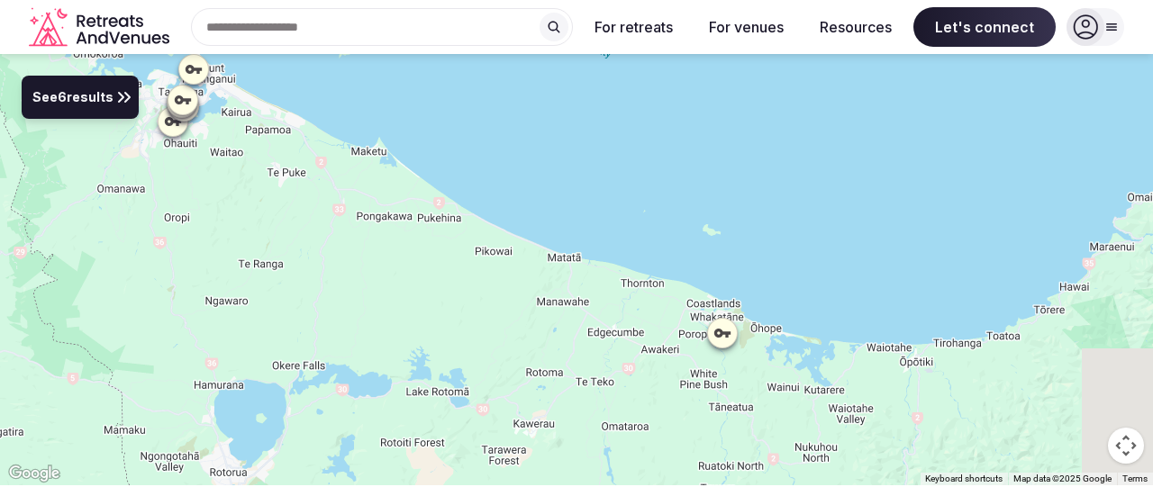
click at [603, 328] on div at bounding box center [576, 269] width 1153 height 431
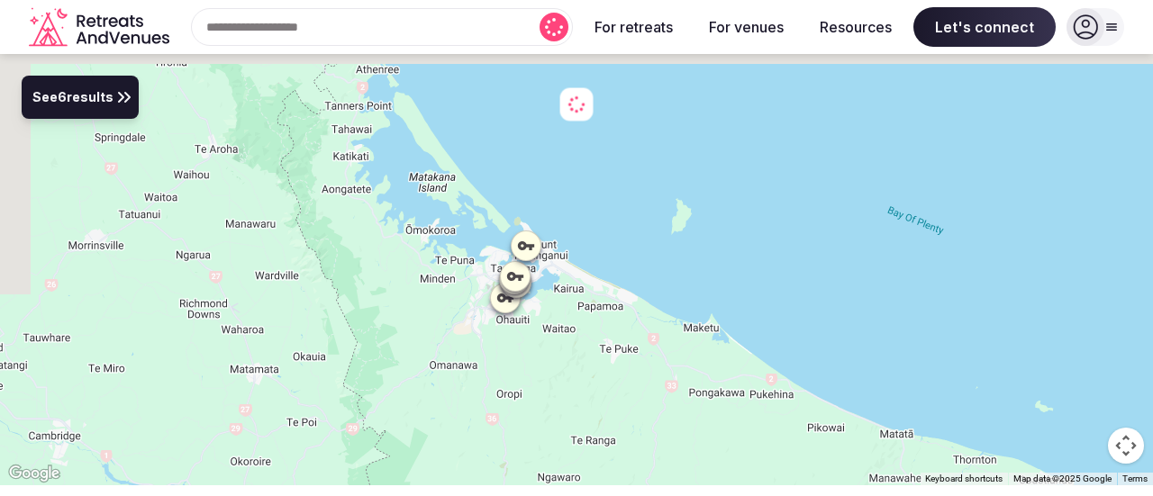
click at [475, 370] on div at bounding box center [576, 269] width 1153 height 431
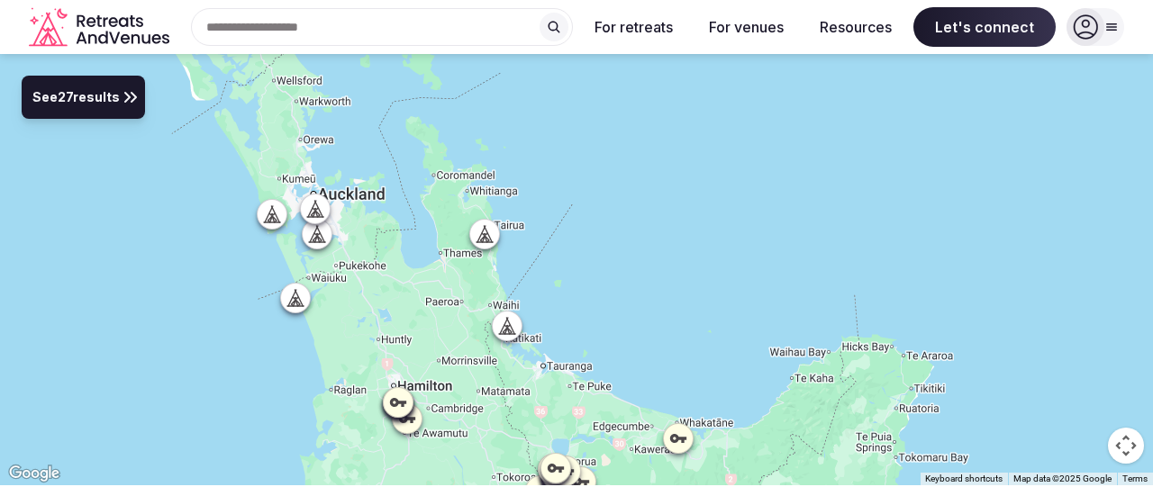
click at [513, 332] on icon at bounding box center [511, 325] width 8 height 16
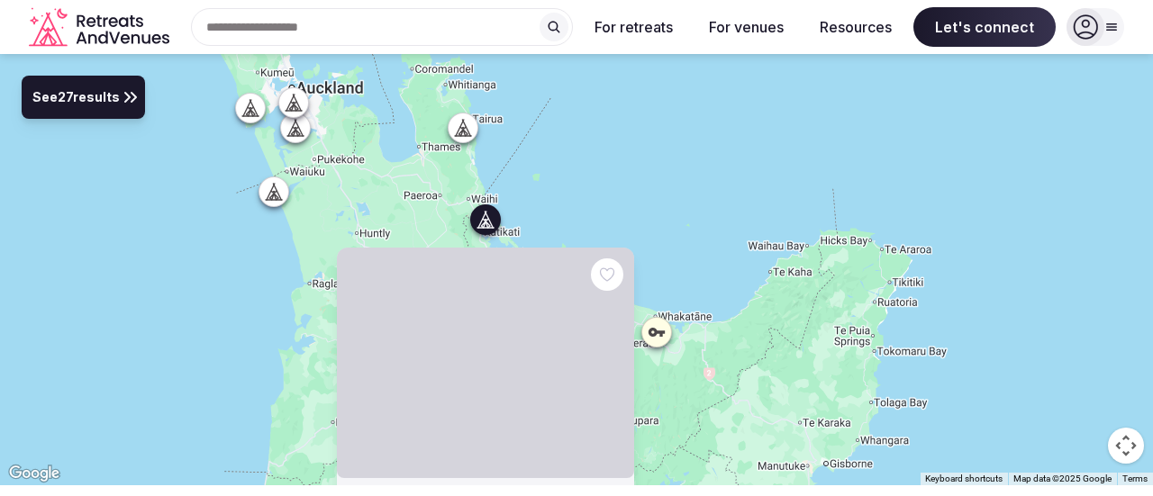
click at [703, 217] on div "[GEOGRAPHIC_DATA] , [GEOGRAPHIC_DATA] , [GEOGRAPHIC_DATA] 22 Brs 104 Beds Want …" at bounding box center [576, 269] width 1153 height 431
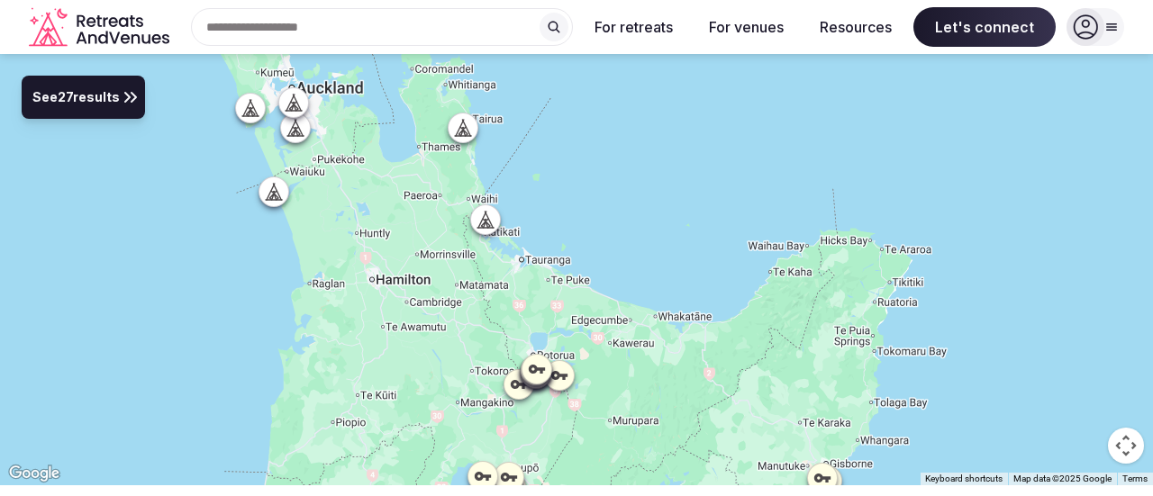
click at [464, 143] on div at bounding box center [576, 269] width 1153 height 431
click at [461, 131] on icon at bounding box center [461, 133] width 5 height 6
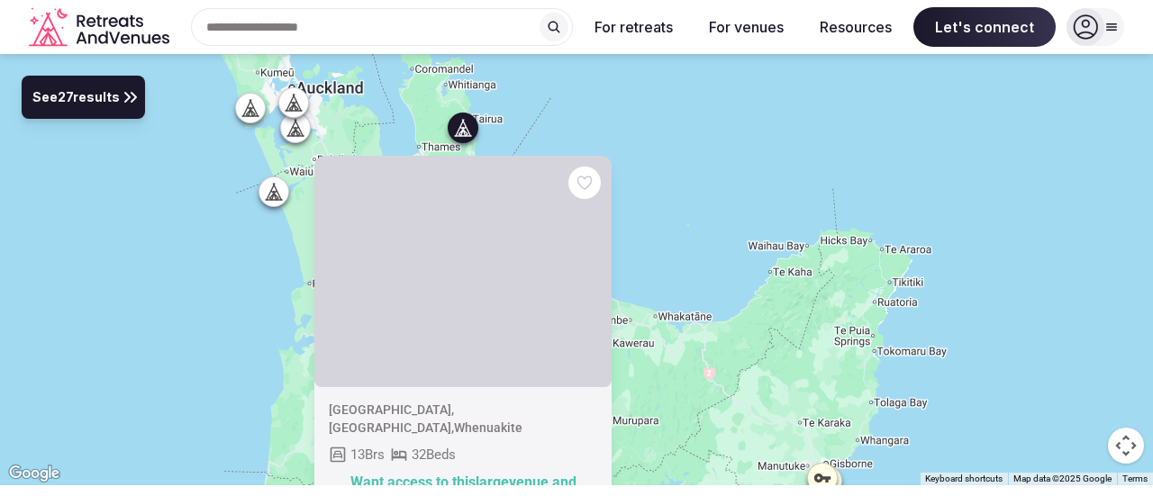
click at [449, 273] on img at bounding box center [462, 271] width 297 height 231
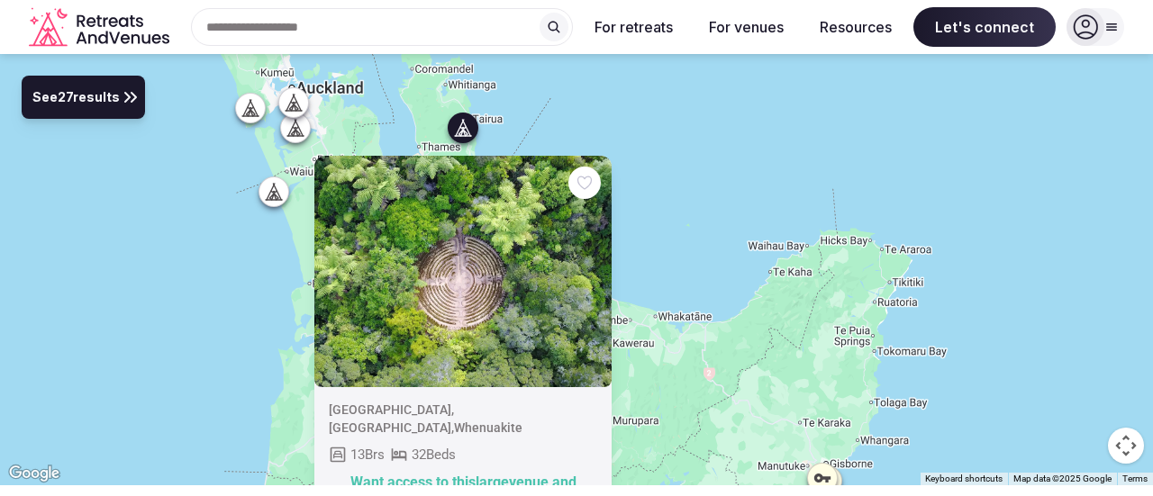
click at [437, 326] on img at bounding box center [462, 271] width 297 height 231
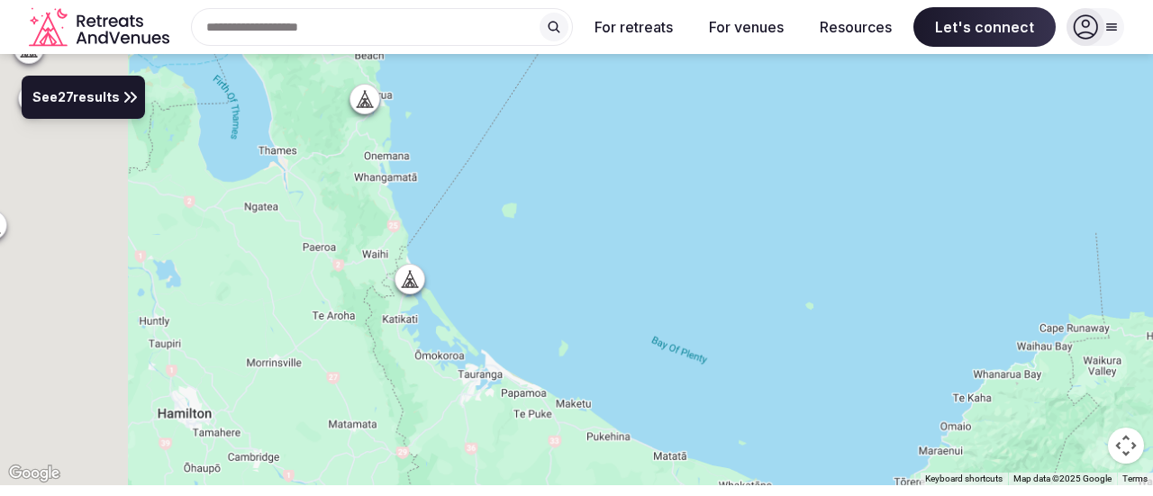
click at [1065, 242] on div at bounding box center [576, 269] width 1153 height 431
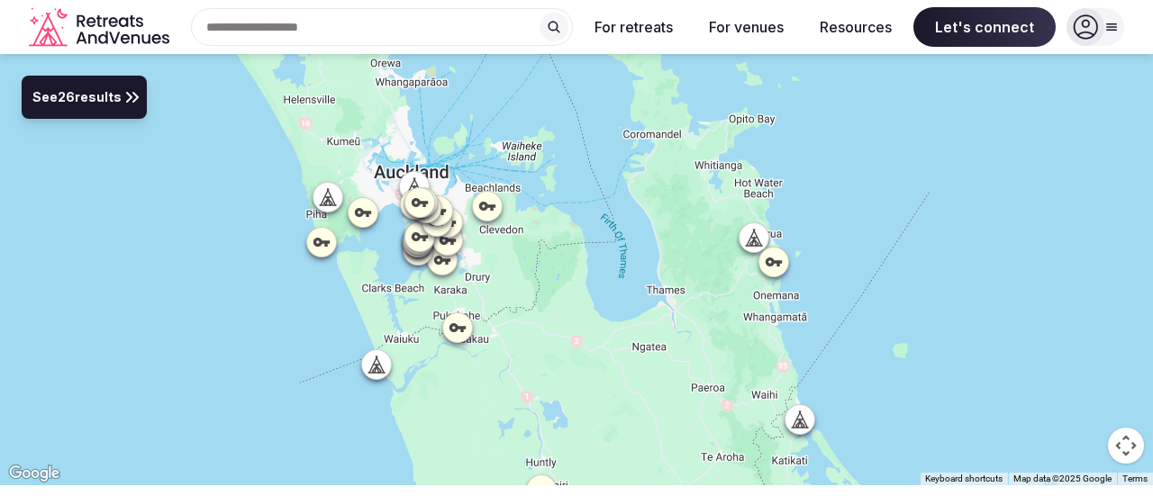
click at [742, 240] on div at bounding box center [753, 236] width 29 height 29
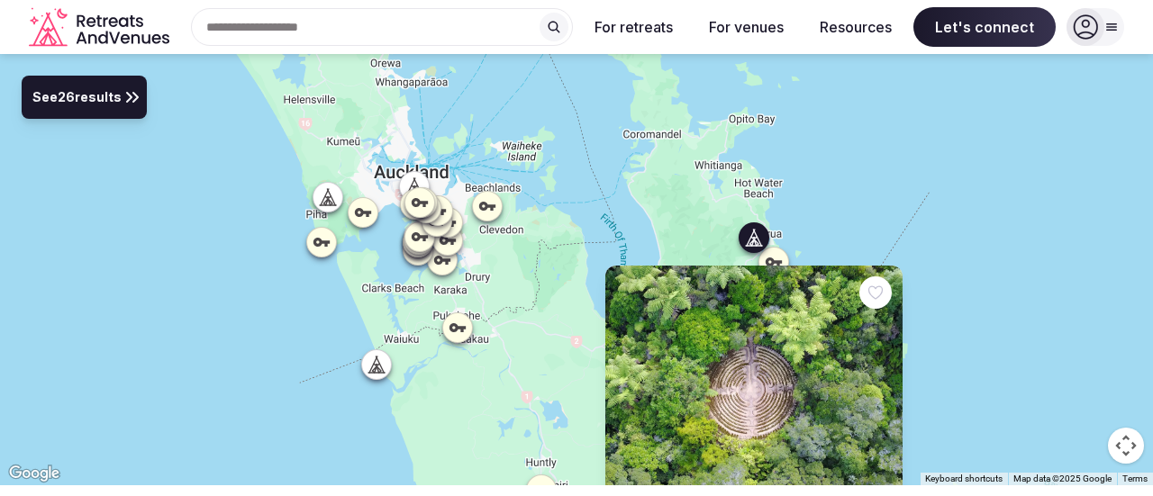
click at [771, 370] on img at bounding box center [753, 380] width 297 height 231
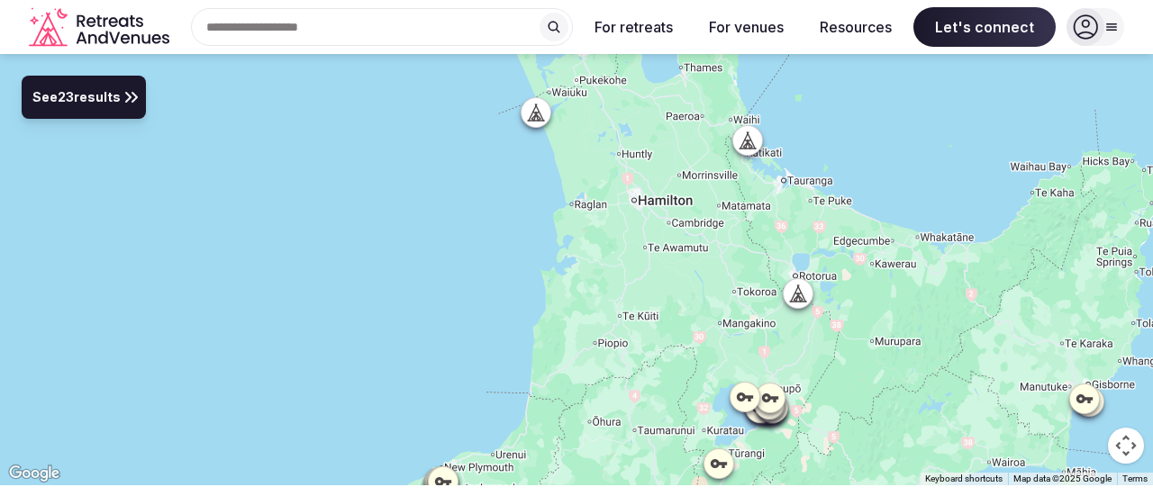
click at [748, 125] on div at bounding box center [747, 139] width 29 height 29
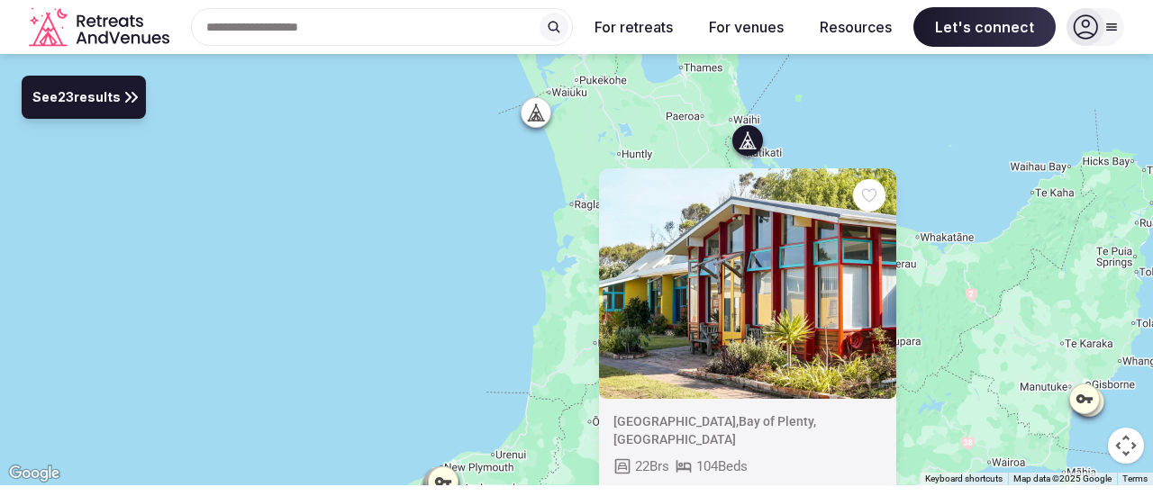
click at [962, 270] on div "[GEOGRAPHIC_DATA] , [GEOGRAPHIC_DATA] , [GEOGRAPHIC_DATA] 22 Brs 104 Beds Want …" at bounding box center [576, 269] width 1153 height 431
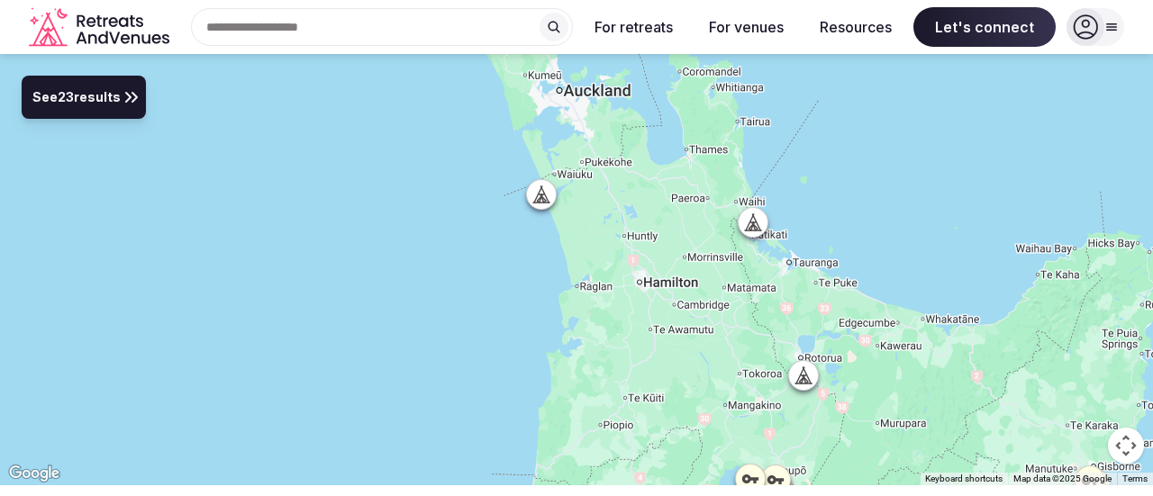
click at [829, 248] on div at bounding box center [576, 269] width 1153 height 431
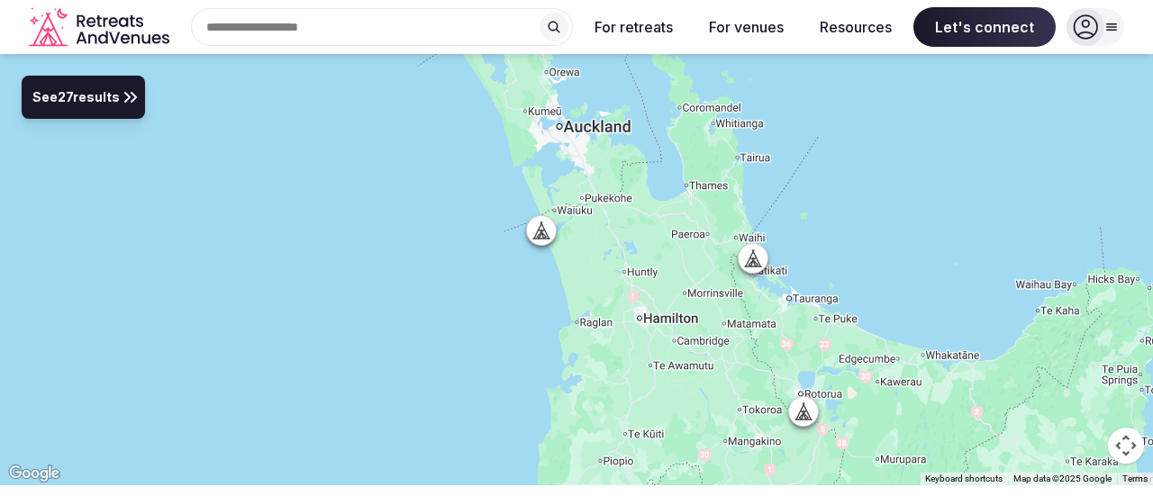
click at [820, 242] on div at bounding box center [576, 269] width 1153 height 431
click at [734, 168] on icon at bounding box center [734, 167] width 8 height 16
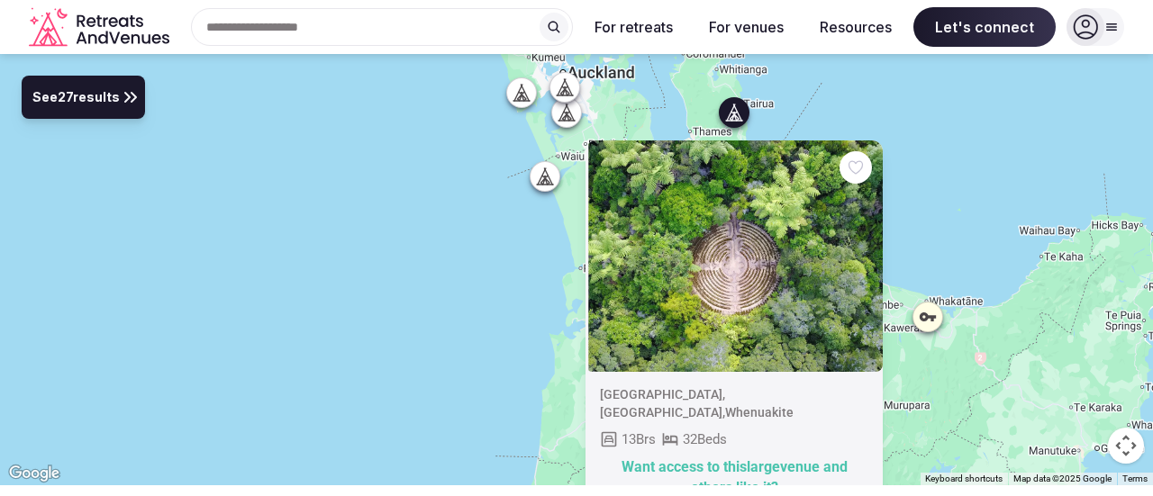
drag, startPoint x: 699, startPoint y: 413, endPoint x: 702, endPoint y: 365, distance: 48.7
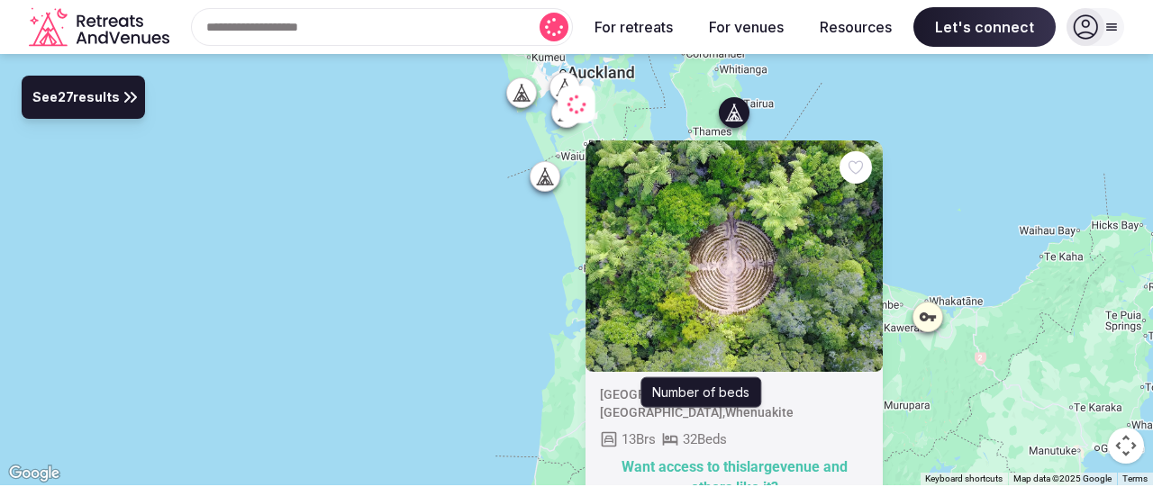
click at [731, 468] on div "Want access to this large venue and others like it?" at bounding box center [734, 478] width 268 height 41
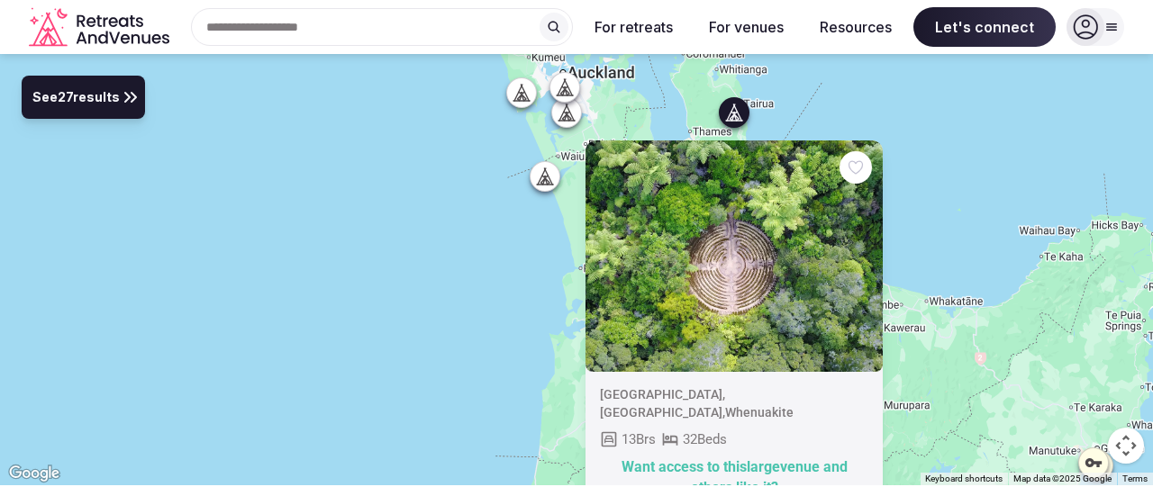
click at [731, 466] on div "Want access to this large venue and others like it?" at bounding box center [734, 478] width 268 height 41
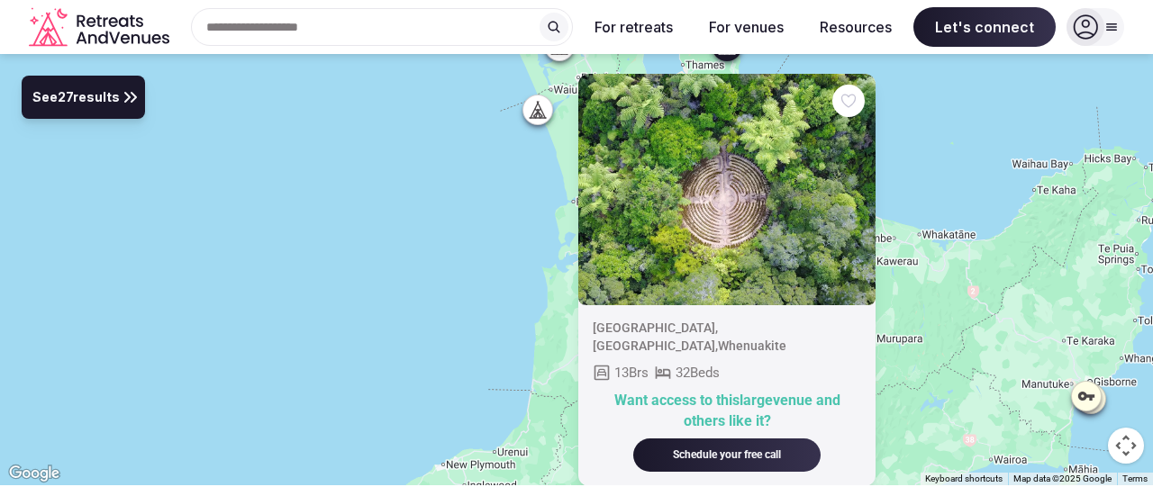
drag, startPoint x: 727, startPoint y: 438, endPoint x: 720, endPoint y: 377, distance: 60.8
